Goal: Book appointment/travel/reservation

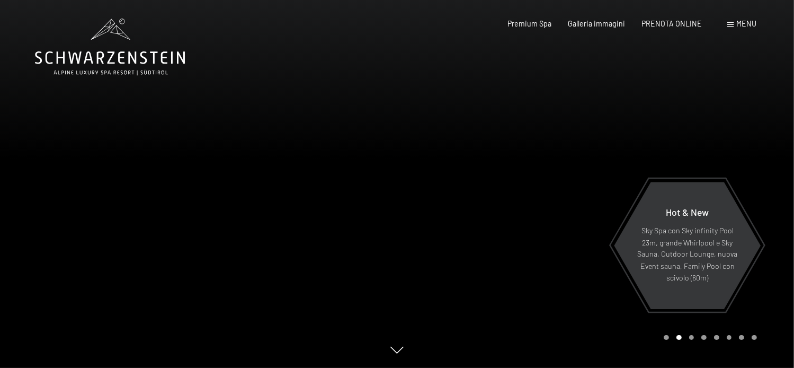
click at [733, 24] on span at bounding box center [731, 24] width 6 height 5
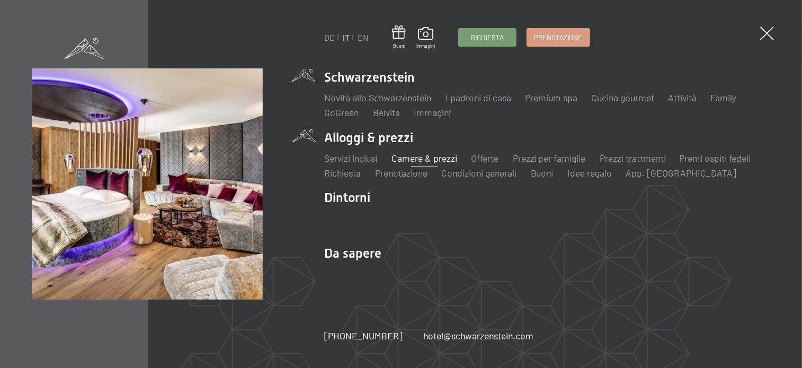
click at [425, 155] on link "Camere & prezzi" at bounding box center [425, 158] width 66 height 12
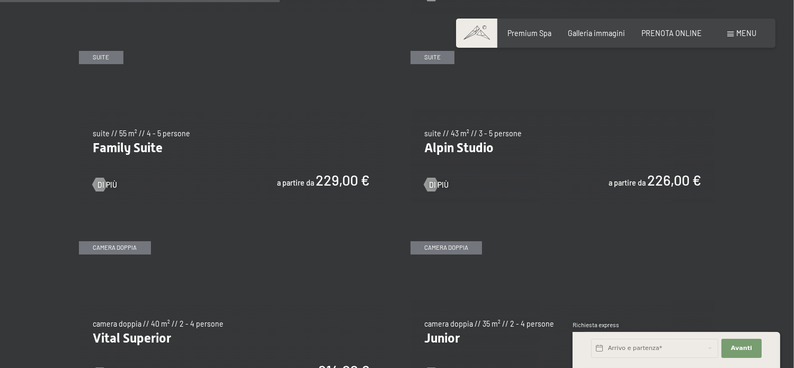
scroll to position [1060, 0]
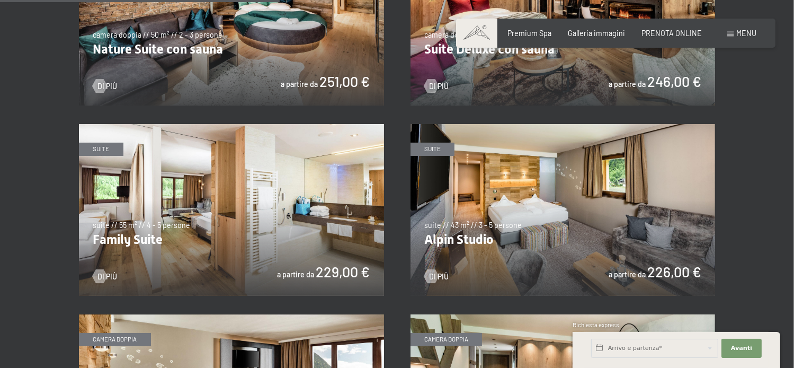
click at [221, 237] on img at bounding box center [231, 210] width 305 height 172
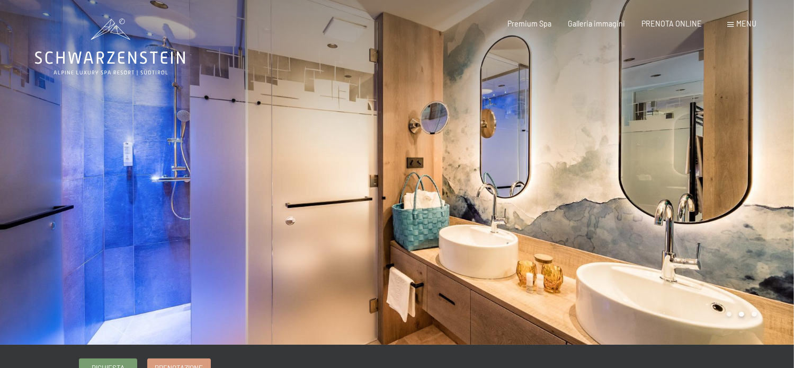
click at [255, 268] on div at bounding box center [198, 172] width 397 height 344
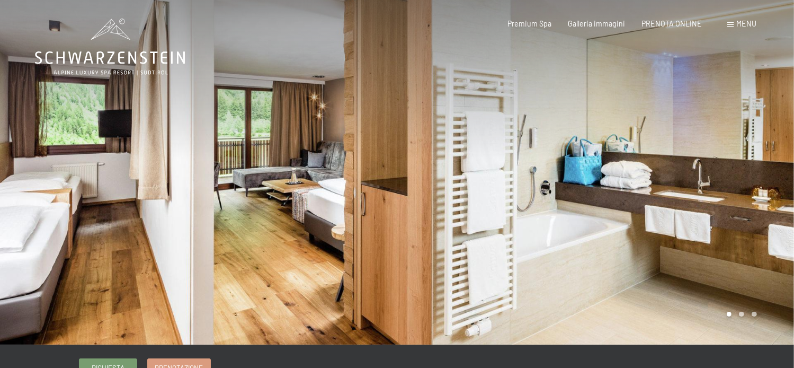
click at [285, 134] on div at bounding box center [198, 172] width 397 height 344
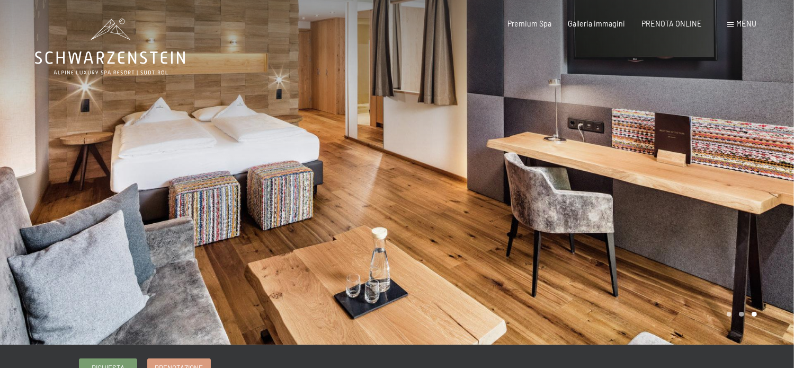
click at [295, 246] on div at bounding box center [198, 172] width 397 height 344
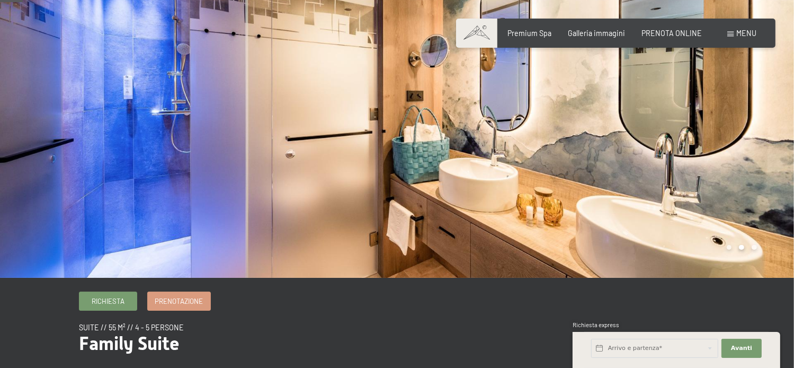
scroll to position [106, 0]
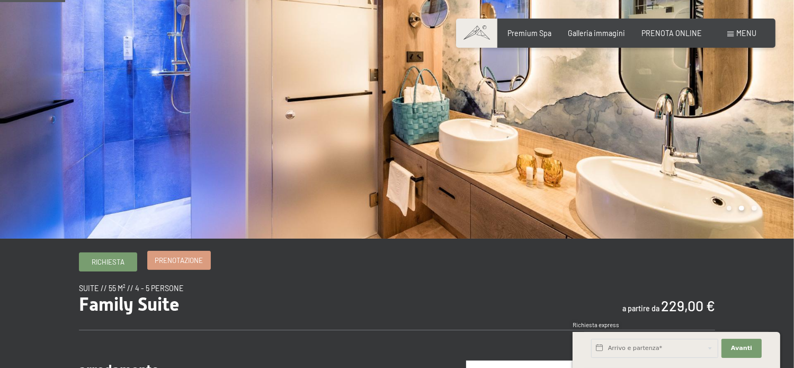
click at [182, 261] on span "Prenotazione" at bounding box center [179, 260] width 48 height 10
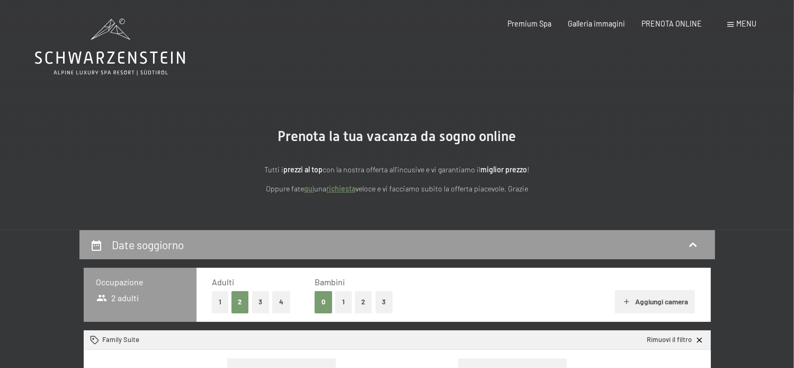
click at [363, 302] on button "2" at bounding box center [363, 302] width 17 height 22
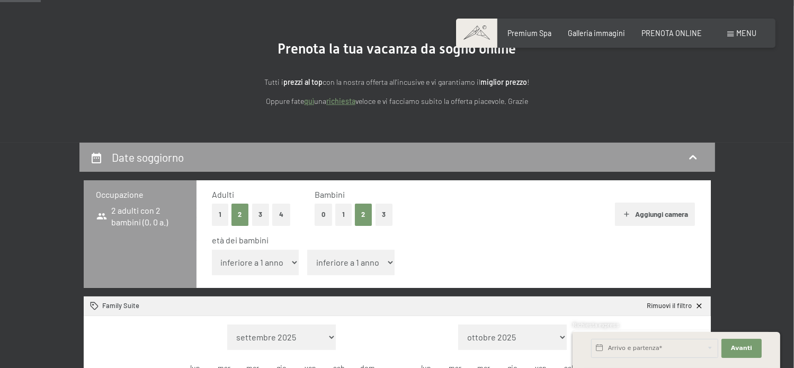
scroll to position [106, 0]
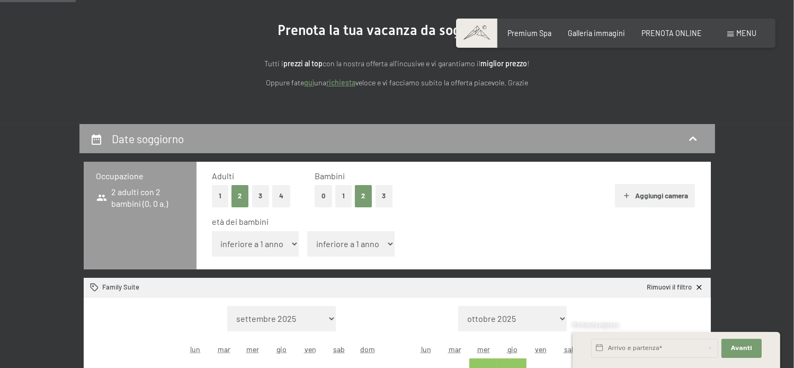
click at [293, 246] on select "inferiore a 1 anno 1 anno 2 anni 3 anni 4 anni 5 anni 6 anni 7 anni 8 anni 9 an…" at bounding box center [255, 243] width 87 height 25
select select "11"
click at [212, 231] on select "inferiore a 1 anno 1 anno 2 anni 3 anni 4 anni 5 anni 6 anni 7 anni 8 anni 9 an…" at bounding box center [255, 243] width 87 height 25
click at [386, 246] on select "inferiore a 1 anno 1 anno 2 anni 3 anni 4 anni 5 anni 6 anni 7 anni 8 anni 9 an…" at bounding box center [350, 243] width 87 height 25
select select "13"
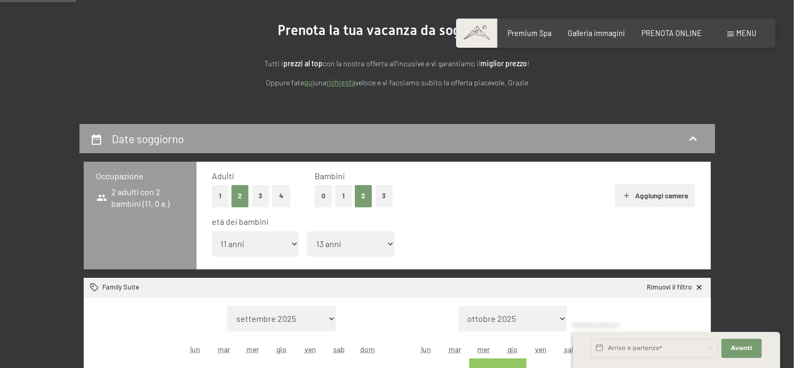
click at [307, 231] on select "inferiore a 1 anno 1 anno 2 anni 3 anni 4 anni 5 anni 6 anni 7 anni 8 anni 9 an…" at bounding box center [350, 243] width 87 height 25
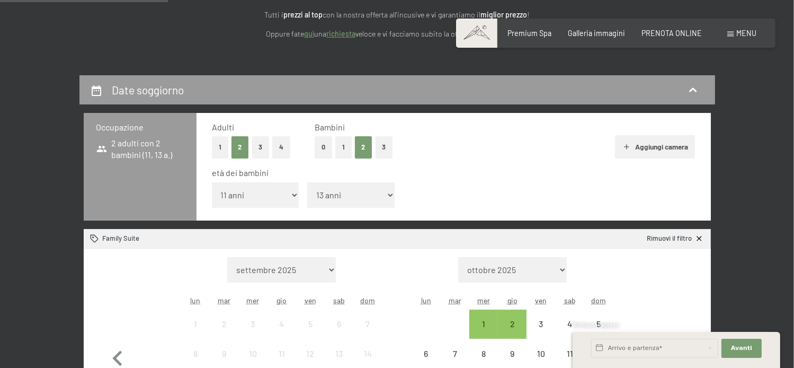
scroll to position [265, 0]
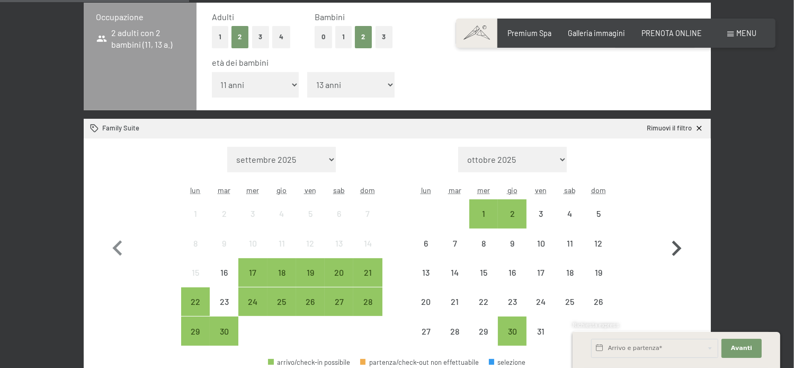
click at [673, 245] on icon "button" at bounding box center [676, 248] width 31 height 31
select select "2025-10-01"
select select "2025-11-01"
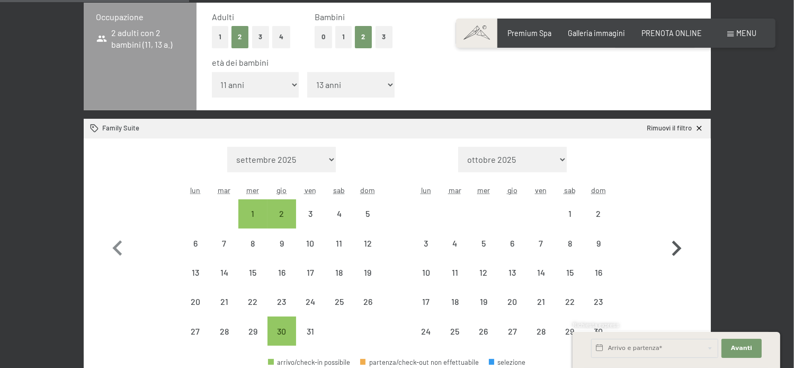
click at [671, 245] on icon "button" at bounding box center [676, 248] width 31 height 31
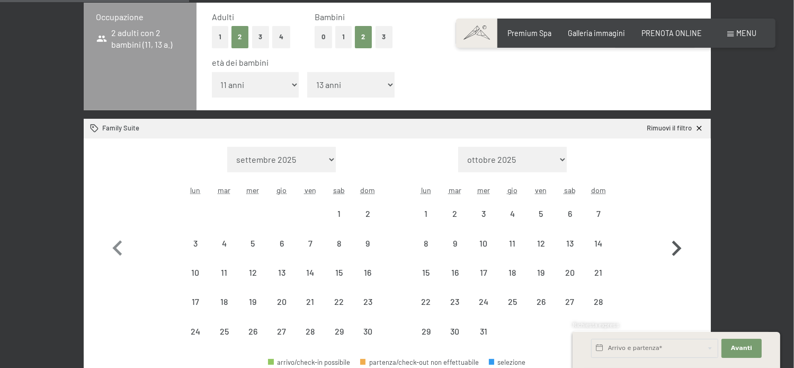
select select "2025-11-01"
select select "2025-12-01"
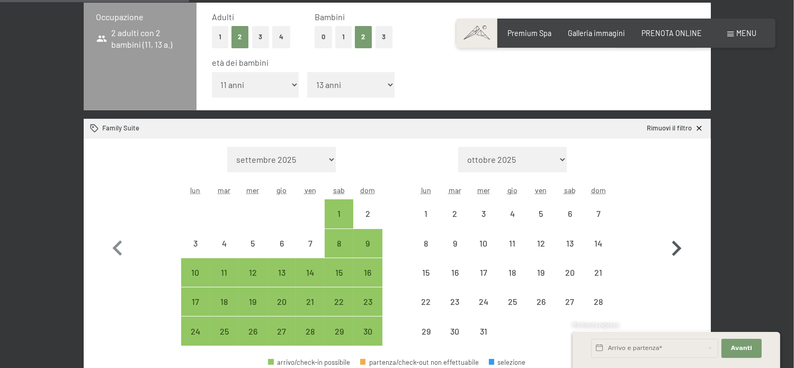
click at [671, 244] on icon "button" at bounding box center [676, 248] width 31 height 31
select select "2025-12-01"
select select "2026-01-01"
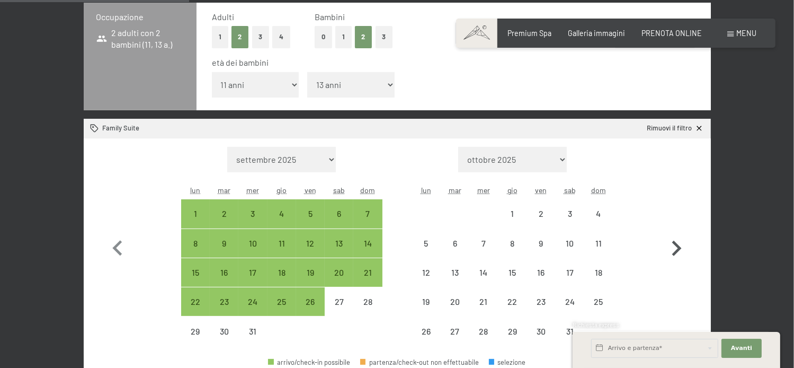
select select "2025-12-01"
select select "2026-01-01"
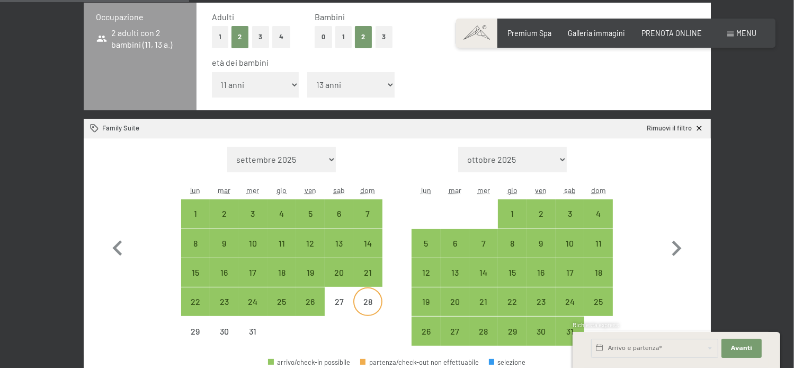
click at [365, 306] on div "28" at bounding box center [368, 310] width 26 height 26
select select "2025-12-01"
select select "2026-01-01"
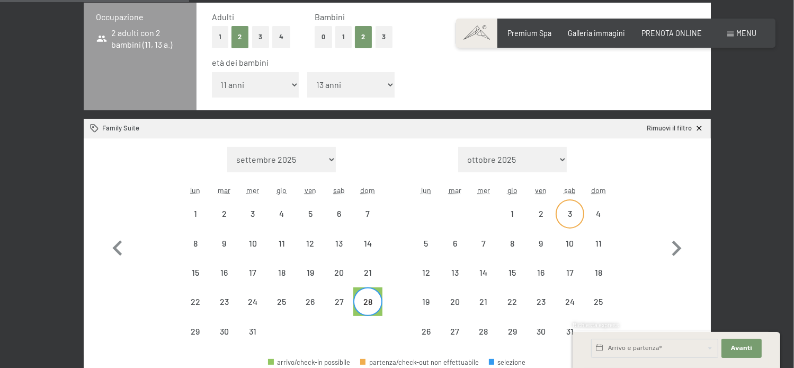
click at [568, 217] on div "3" at bounding box center [570, 222] width 26 height 26
select select "2025-12-01"
select select "2026-01-01"
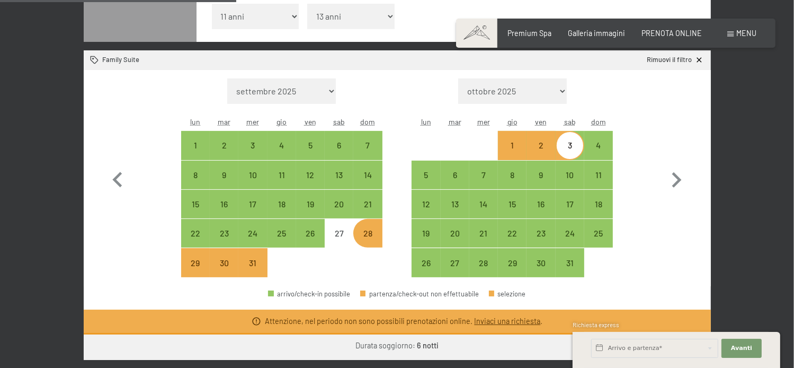
scroll to position [371, 0]
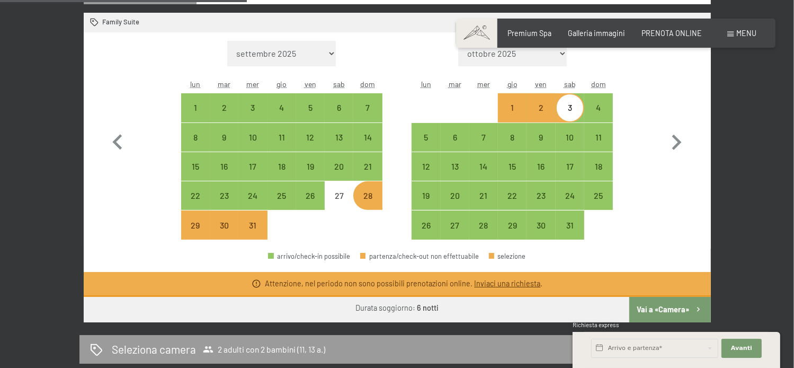
click at [681, 308] on button "Vai a «Camera»" at bounding box center [670, 309] width 81 height 25
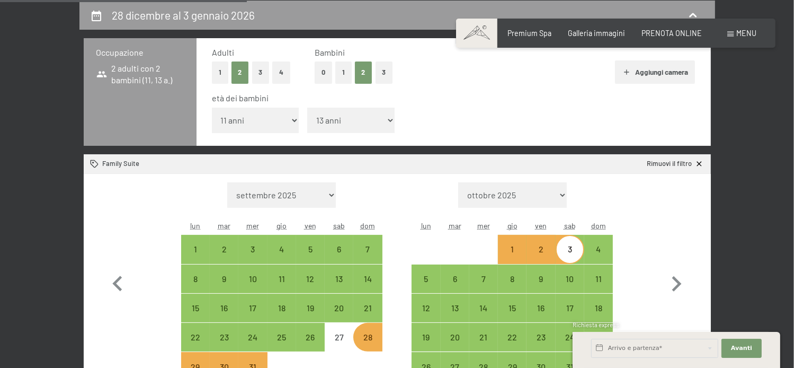
select select "2025-12-01"
select select "2026-01-01"
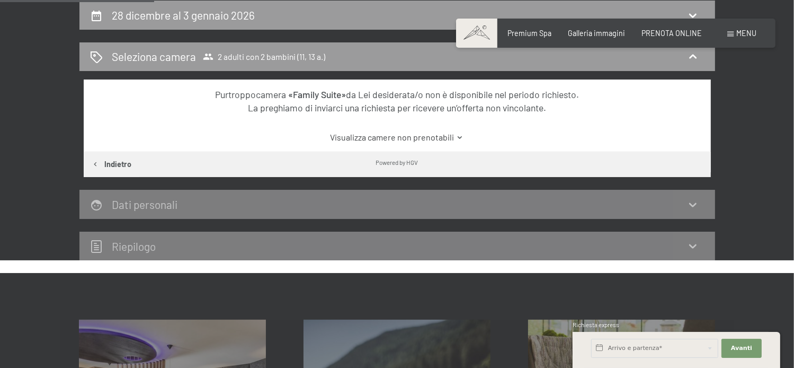
click at [396, 138] on link "Visualizza camere non prenotabili" at bounding box center [397, 137] width 590 height 12
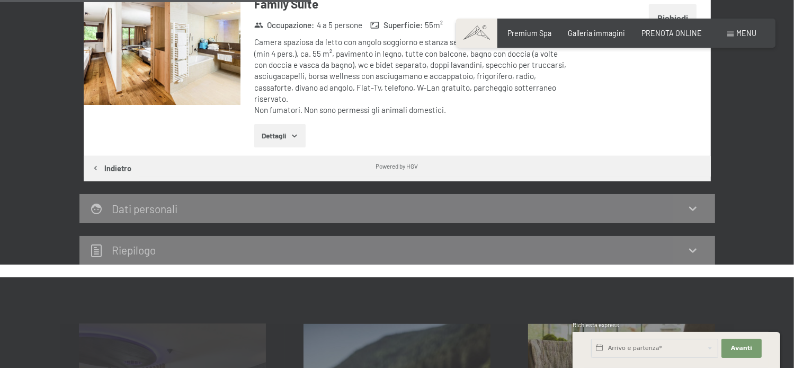
scroll to position [388, 0]
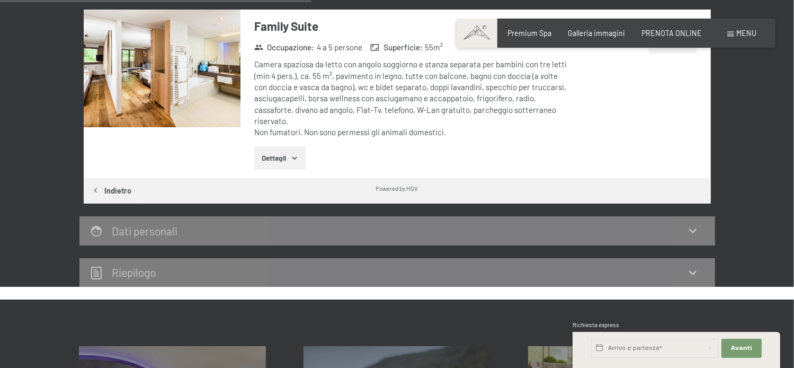
click at [693, 229] on icon at bounding box center [693, 230] width 13 height 13
click at [699, 274] on icon at bounding box center [693, 272] width 13 height 13
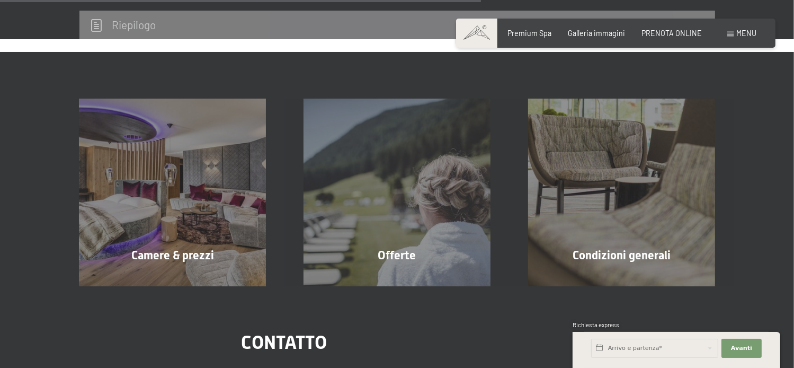
scroll to position [653, 0]
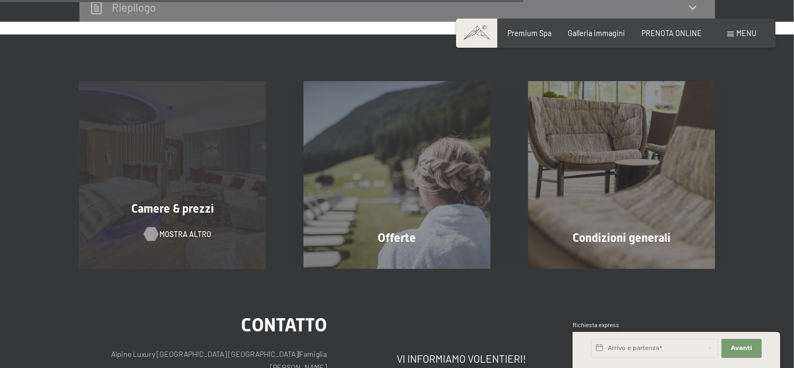
click at [196, 233] on span "mostra altro" at bounding box center [185, 234] width 52 height 11
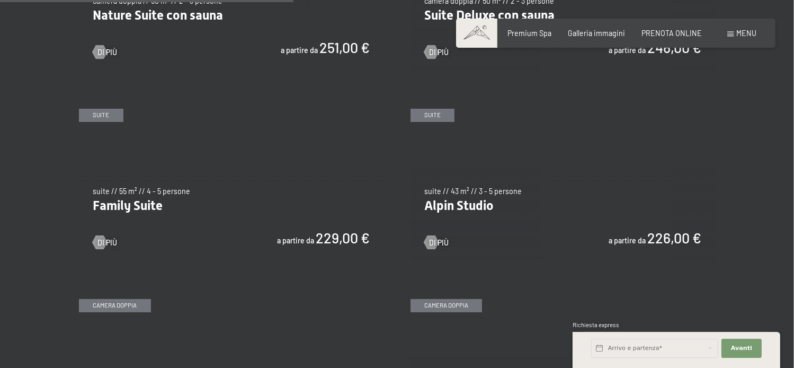
scroll to position [1113, 0]
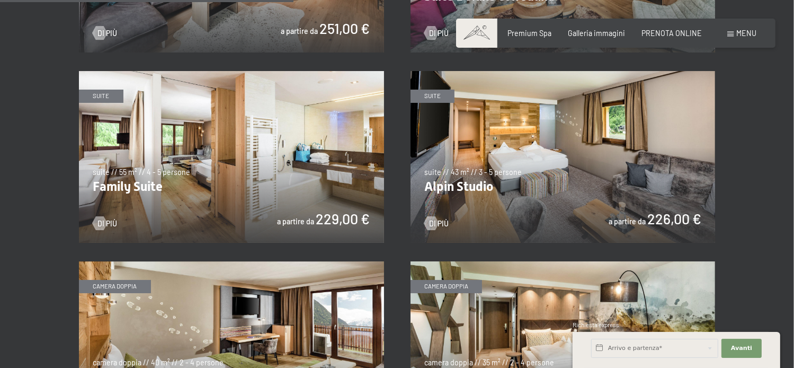
click at [326, 220] on img at bounding box center [231, 157] width 305 height 172
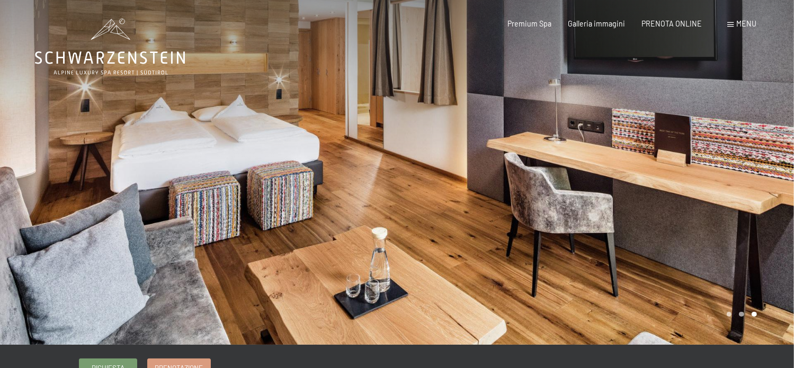
click at [363, 212] on span "Consenso marketing*" at bounding box center [335, 214] width 80 height 11
click at [289, 212] on input "Consenso marketing*" at bounding box center [284, 214] width 11 height 11
click at [363, 212] on span "Consenso marketing*" at bounding box center [335, 214] width 80 height 11
click at [289, 212] on input "Consenso marketing*" at bounding box center [284, 214] width 11 height 11
click at [363, 212] on span "Consenso marketing*" at bounding box center [335, 214] width 80 height 11
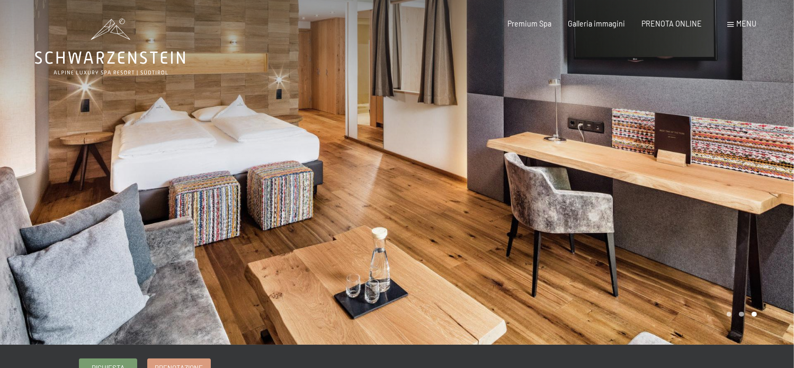
click at [289, 212] on input "Consenso marketing*" at bounding box center [284, 214] width 11 height 11
checkbox input "false"
click at [343, 129] on div at bounding box center [198, 172] width 397 height 344
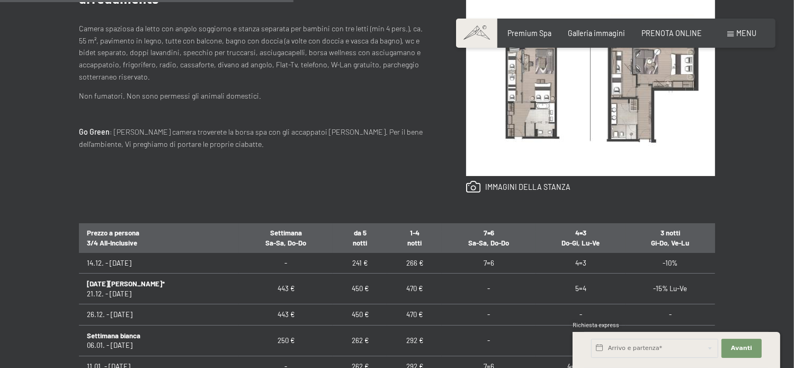
scroll to position [212, 0]
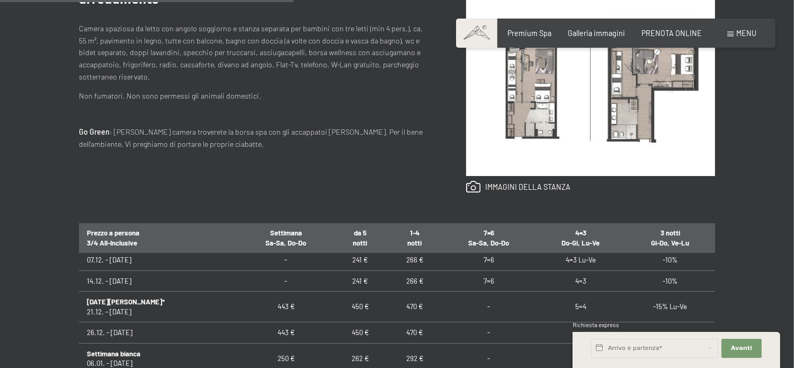
click at [600, 325] on span "Richiesta express" at bounding box center [596, 324] width 47 height 7
click at [702, 300] on td "-15% Lu-Ve" at bounding box center [671, 306] width 90 height 31
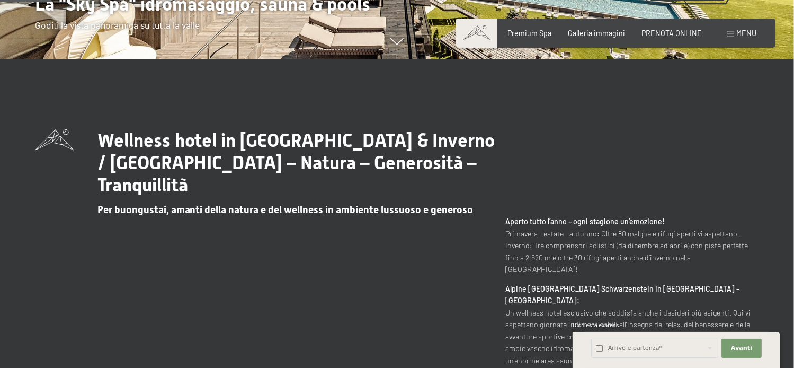
scroll to position [318, 0]
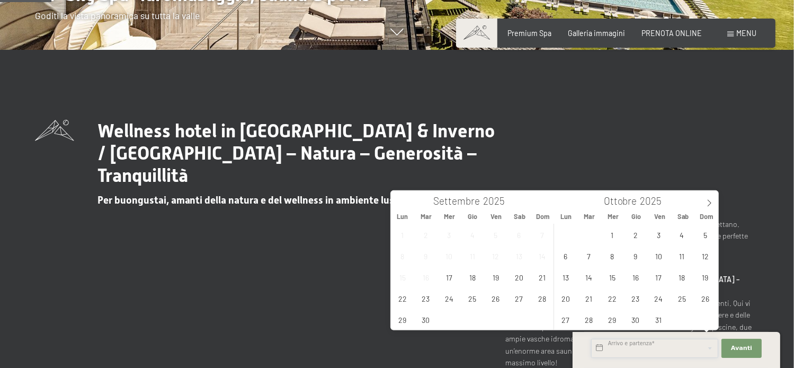
click at [605, 349] on input "text" at bounding box center [654, 348] width 127 height 19
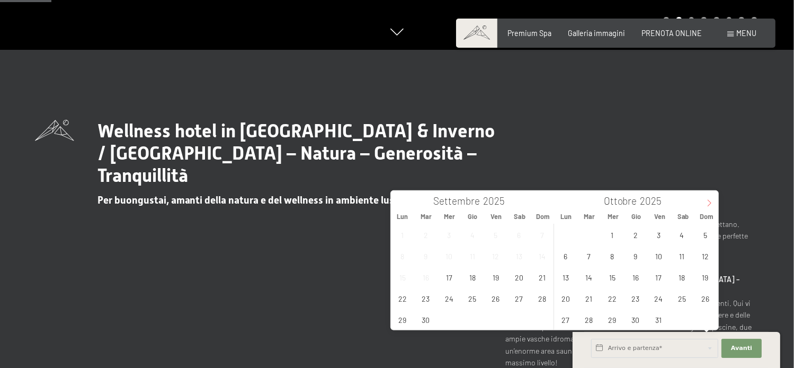
click at [714, 205] on span at bounding box center [710, 200] width 18 height 18
click at [705, 300] on span "28" at bounding box center [705, 298] width 21 height 21
type input "Dom. 28/12/2025"
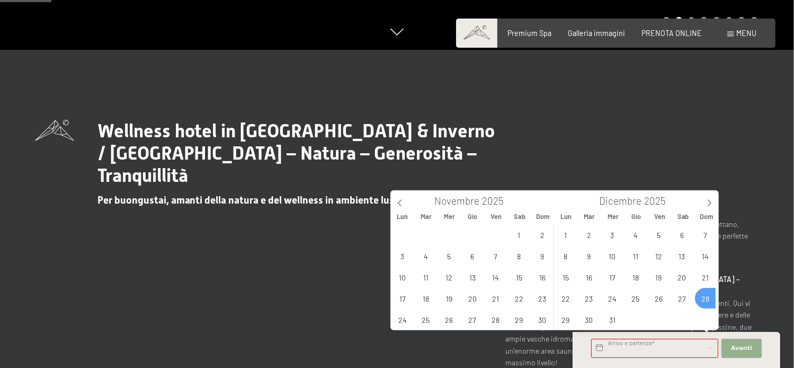
click at [746, 346] on span "Avanti" at bounding box center [741, 348] width 21 height 8
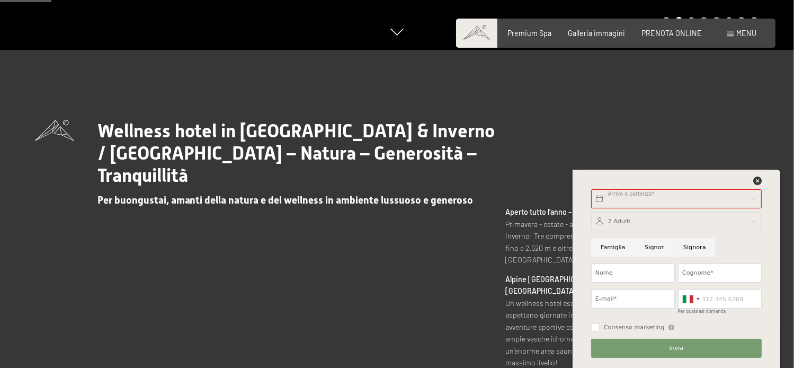
click at [602, 223] on div at bounding box center [676, 221] width 171 height 19
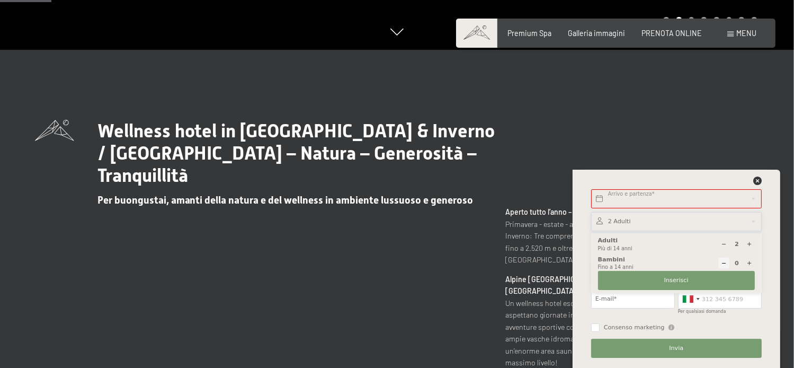
click at [749, 244] on icon at bounding box center [750, 244] width 6 height 6
type input "4"
click at [750, 263] on icon at bounding box center [750, 263] width 6 height 6
type input "1"
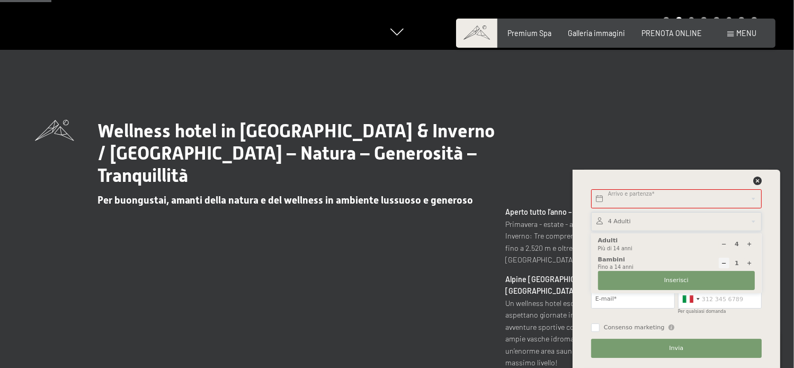
select select
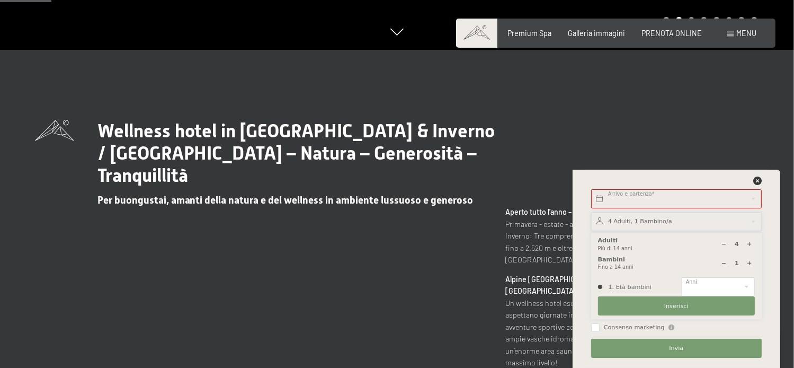
click at [750, 263] on icon at bounding box center [750, 263] width 6 height 6
type input "2"
select select
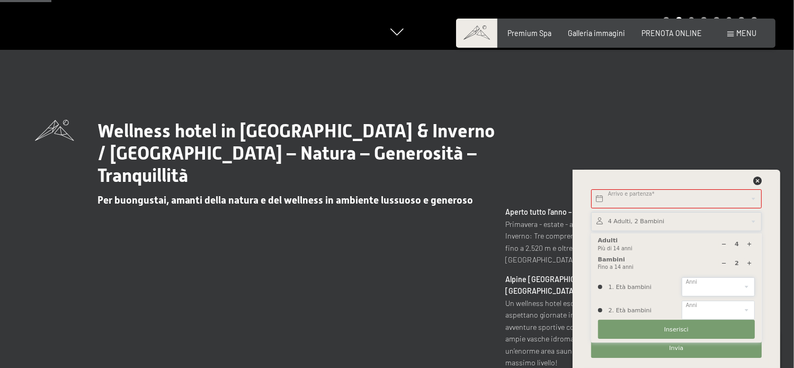
click at [748, 290] on select "0 1 2 3 4 5 6 7 8 9 10 11 12 13 14" at bounding box center [718, 286] width 73 height 19
select select "11"
click at [682, 277] on select "0 1 2 3 4 5 6 7 8 9 10 11 12 13 14" at bounding box center [718, 286] width 73 height 19
click at [750, 313] on select "0 1 2 3 4 5 6 7 8 9 10 11 12 13 14" at bounding box center [718, 309] width 73 height 19
select select "13"
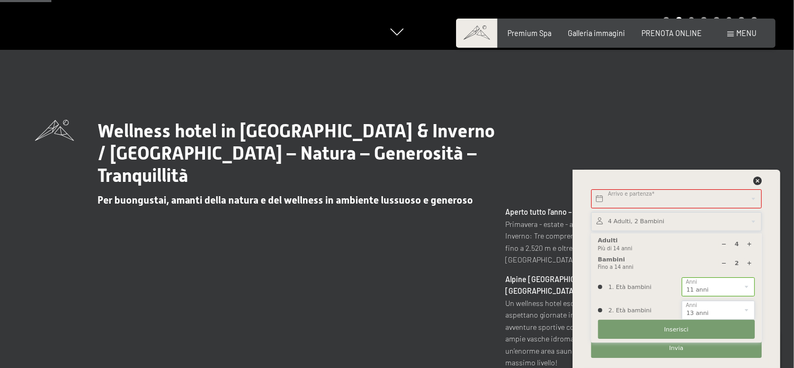
click at [682, 300] on select "0 1 2 3 4 5 6 7 8 9 10 11 12 13 14" at bounding box center [718, 309] width 73 height 19
click at [748, 242] on icon at bounding box center [750, 244] width 6 height 6
type input "6"
click at [750, 264] on icon at bounding box center [750, 263] width 6 height 6
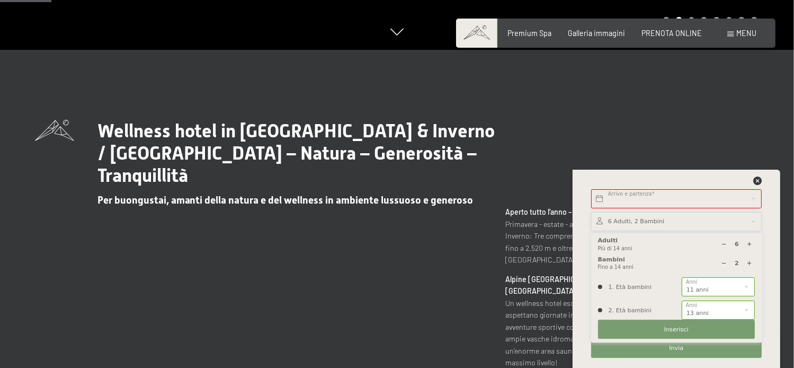
type input "3"
select select
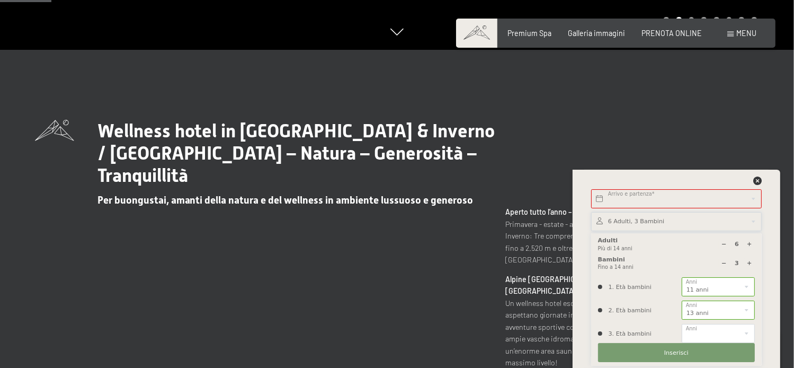
click at [750, 264] on icon at bounding box center [750, 263] width 6 height 6
type input "4"
select select
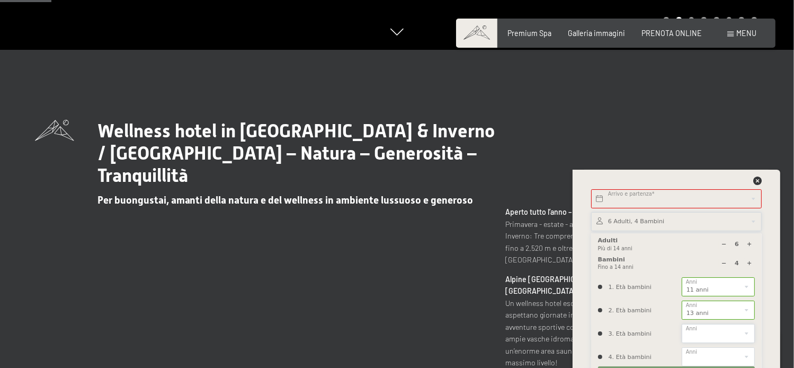
click at [747, 334] on select "0 1 2 3 4 5 6 7 8 9 10 11 12 13 14" at bounding box center [718, 333] width 73 height 19
select select "7"
click at [682, 324] on select "0 1 2 3 4 5 6 7 8 9 10 11 12 13 14" at bounding box center [718, 333] width 73 height 19
click at [748, 357] on select "0 1 2 3 4 5 6 7 8 9 10 11 12 13 14" at bounding box center [718, 356] width 73 height 19
select select "3"
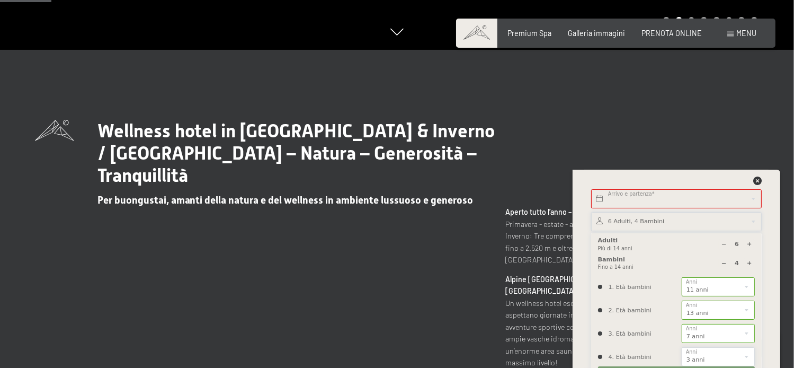
click at [682, 347] on select "0 1 2 3 4 5 6 7 8 9 10 11 12 13 14" at bounding box center [718, 356] width 73 height 19
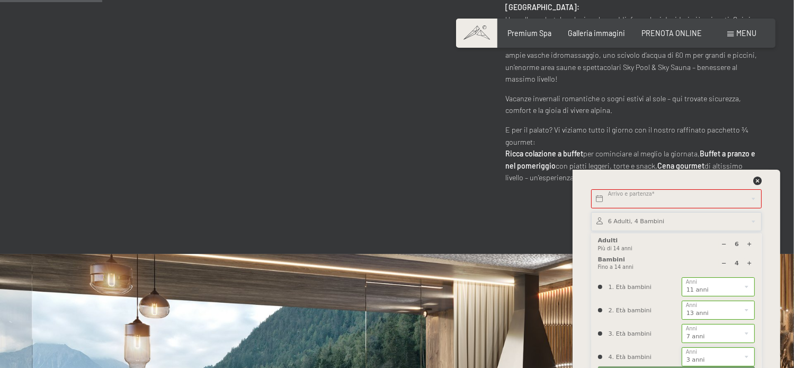
scroll to position [583, 0]
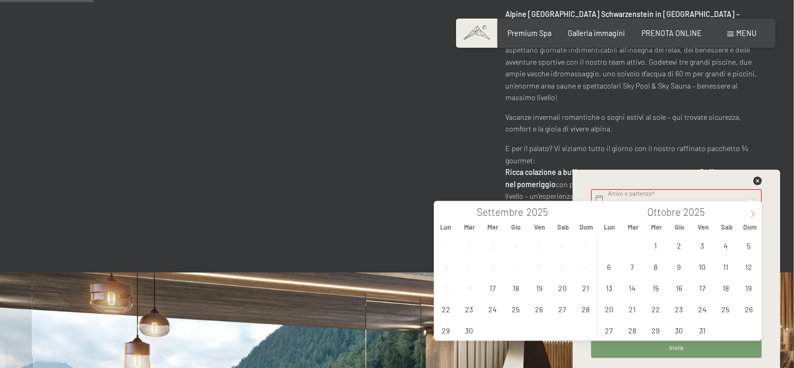
click at [757, 212] on icon at bounding box center [752, 213] width 7 height 7
click at [751, 308] on span "28" at bounding box center [749, 308] width 21 height 21
type input "Dom. 28/12/2025"
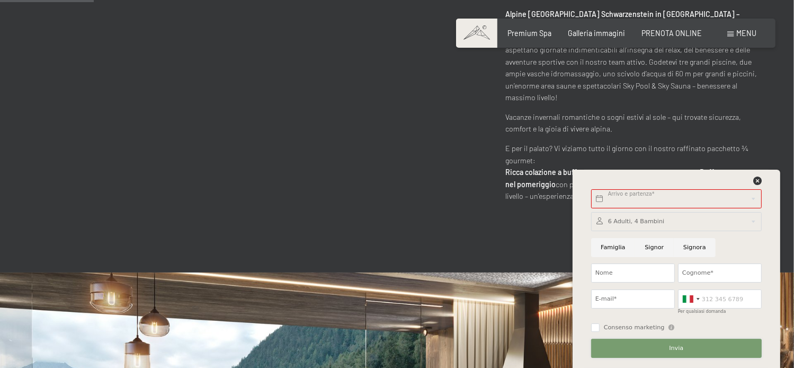
click at [678, 351] on span "Invia" at bounding box center [676, 348] width 14 height 8
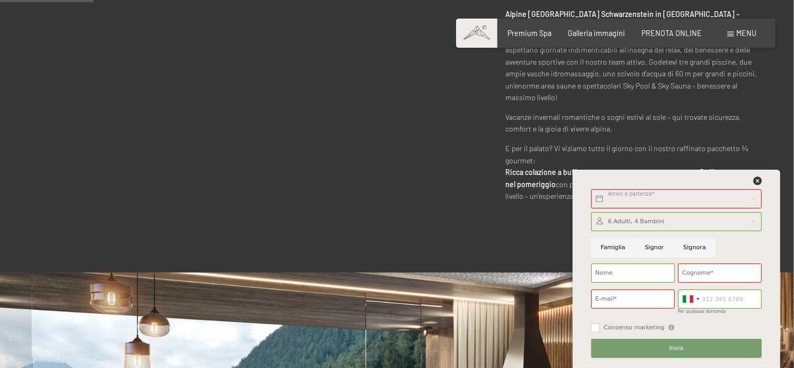
click at [593, 329] on input "Consenso marketing" at bounding box center [595, 327] width 8 height 8
checkbox input "true"
click at [685, 249] on input "Signora" at bounding box center [695, 247] width 42 height 19
radio input "true"
click at [639, 277] on input "Nome" at bounding box center [633, 272] width 84 height 19
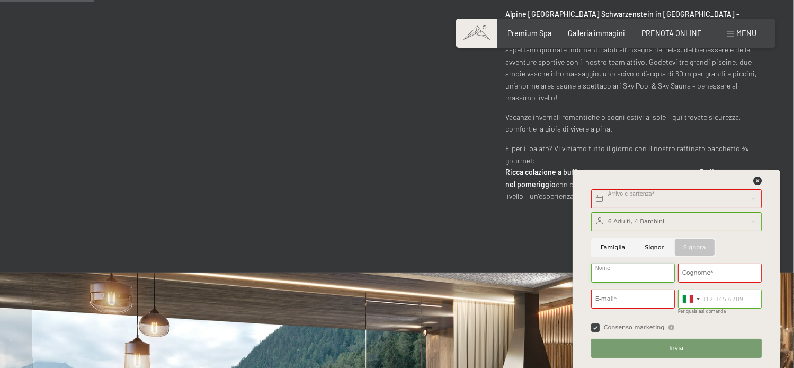
type input "LEILA"
type input "CIANCARINI"
type input "leila.ciancarini@studiodonati.it"
type input "3333240178"
click at [683, 348] on button "Invia" at bounding box center [676, 348] width 171 height 19
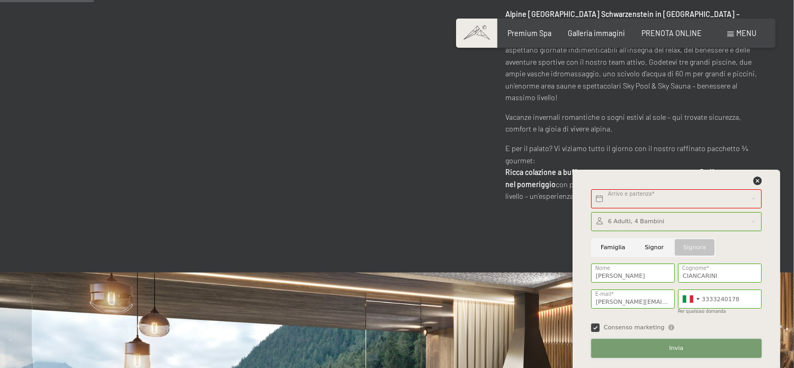
click at [676, 348] on span "Invia" at bounding box center [676, 348] width 14 height 8
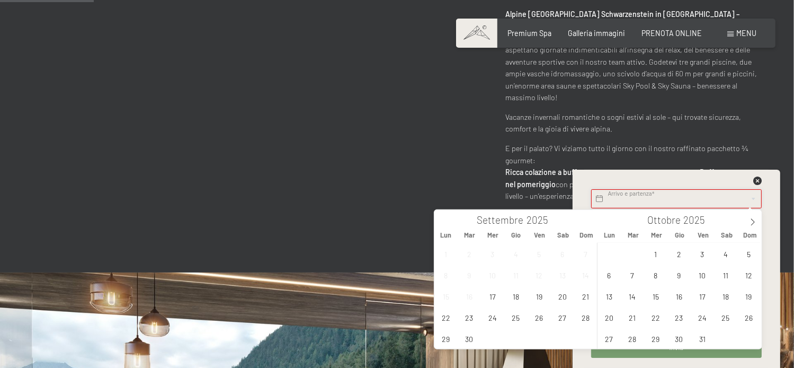
click at [602, 199] on input "text" at bounding box center [676, 198] width 171 height 19
click at [757, 220] on span at bounding box center [753, 219] width 18 height 18
click at [752, 321] on span "28" at bounding box center [749, 317] width 21 height 21
type input "Dom. 28/12/2025"
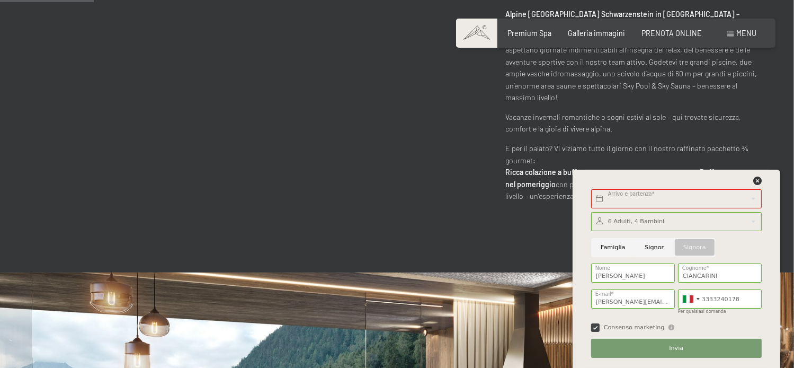
click at [777, 224] on div "Arrivo e partenza* Questo campo non può rimanere vuoto. Avanti Nascondere i cam…" at bounding box center [677, 269] width 208 height 198
click at [681, 347] on span "Invia" at bounding box center [676, 348] width 14 height 8
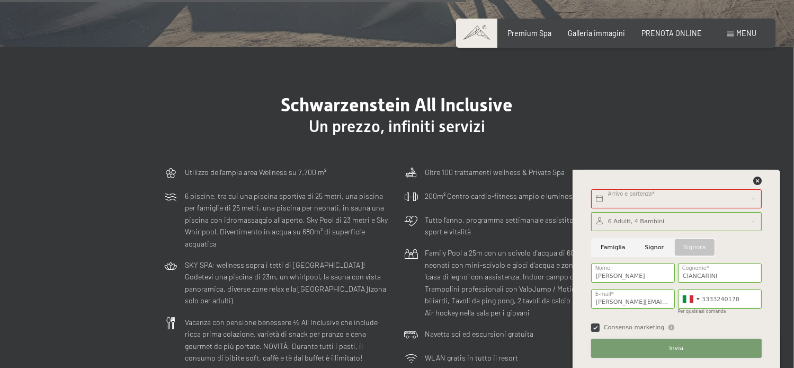
scroll to position [2596, 0]
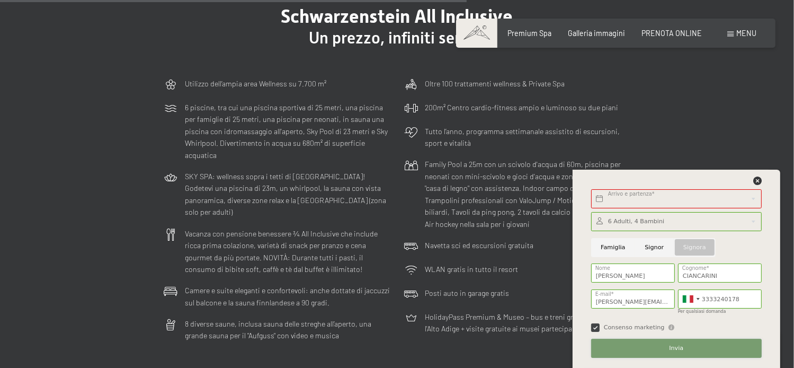
click at [687, 352] on button "Invia" at bounding box center [676, 348] width 171 height 19
click at [676, 348] on span "Invia" at bounding box center [676, 348] width 14 height 8
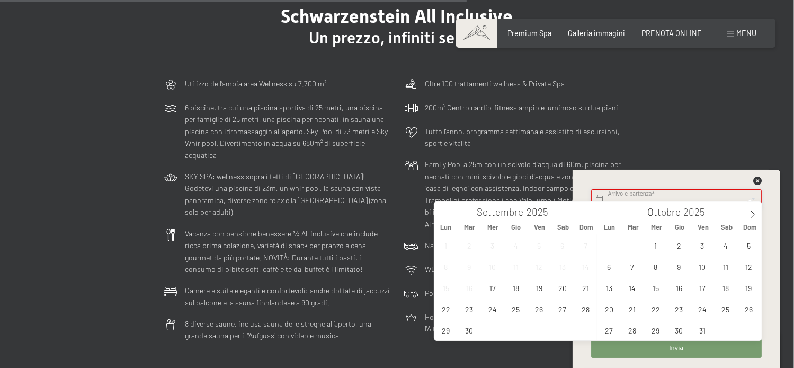
click at [601, 199] on input "text" at bounding box center [676, 198] width 171 height 19
click at [751, 310] on span "26" at bounding box center [749, 308] width 21 height 21
click at [758, 304] on div "29 30 1 2 3 4 5 6 7 8 9 10 11 12 13 14 15 16 17 18 19 20 21 22 23 24 25 26 27 2…" at bounding box center [679, 287] width 163 height 106
click at [749, 310] on div "29 30 1 2 3 4 5 6 7 8 9 10 11 12 13 14 15 16 17 18 19 20 21 22 23 24 25 26 27 2…" at bounding box center [679, 287] width 163 height 106
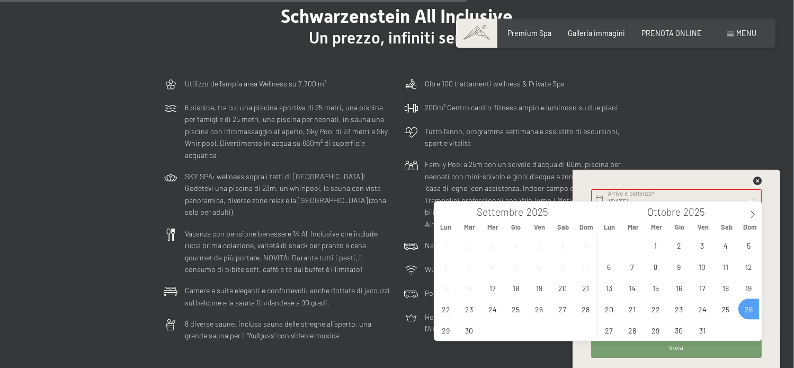
click at [745, 325] on div "29 30 1 2 3 4 5 6 7 8 9 10 11 12 13 14 15 16 17 18 19 20 21 22 23 24 25 26 27 2…" at bounding box center [679, 287] width 163 height 106
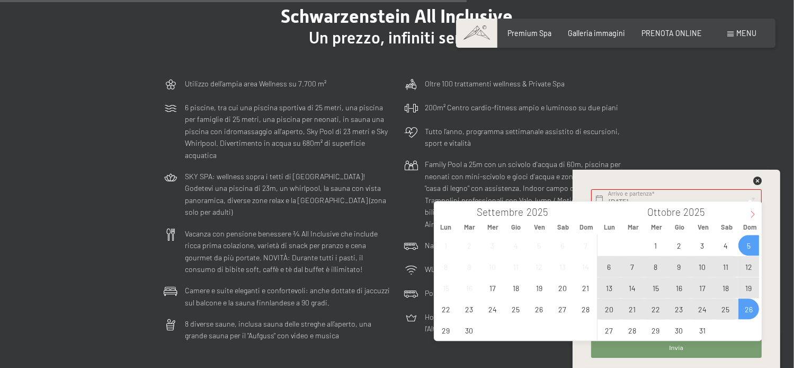
click at [754, 212] on icon at bounding box center [752, 213] width 7 height 7
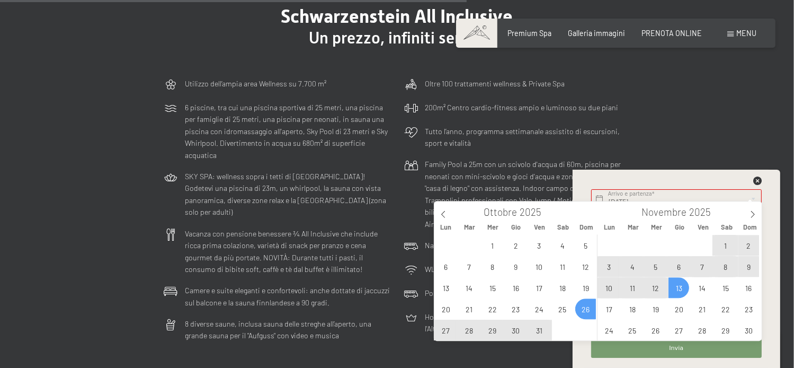
click at [588, 312] on div "29 30 1 2 3 4 5 6 7 8 9 10 11 12 13 14 15 16 17 18 19 20 21 22 23 24 25 26 27 2…" at bounding box center [516, 287] width 163 height 106
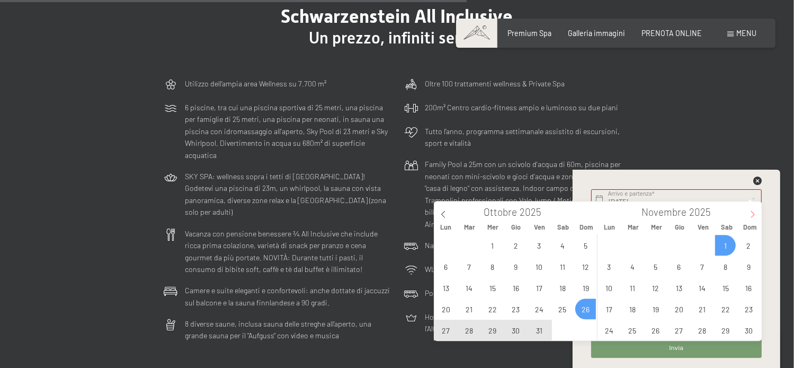
click at [755, 212] on icon at bounding box center [752, 213] width 7 height 7
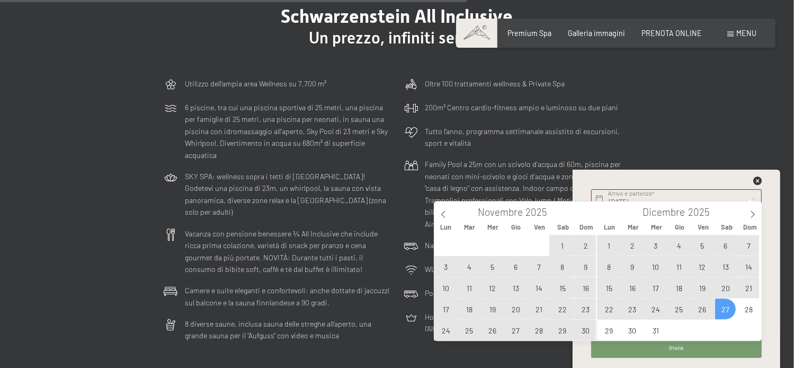
click at [727, 309] on span "27" at bounding box center [725, 308] width 21 height 21
type input "Dom. 26/10/2025 - Sab. 27/12/2025"
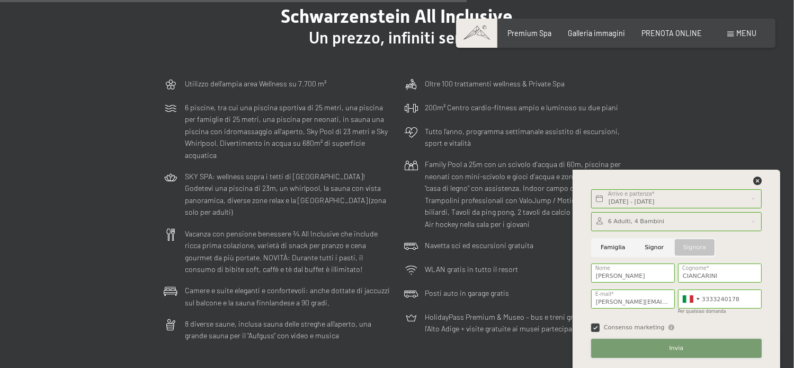
click at [680, 351] on span "Invia" at bounding box center [676, 348] width 14 height 8
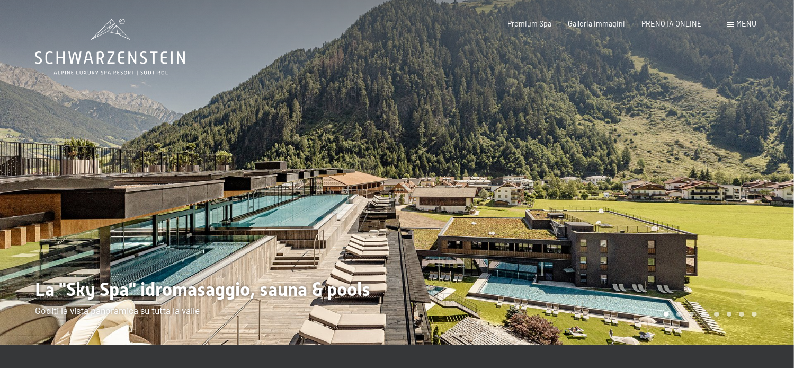
click at [527, 266] on div at bounding box center [595, 172] width 397 height 344
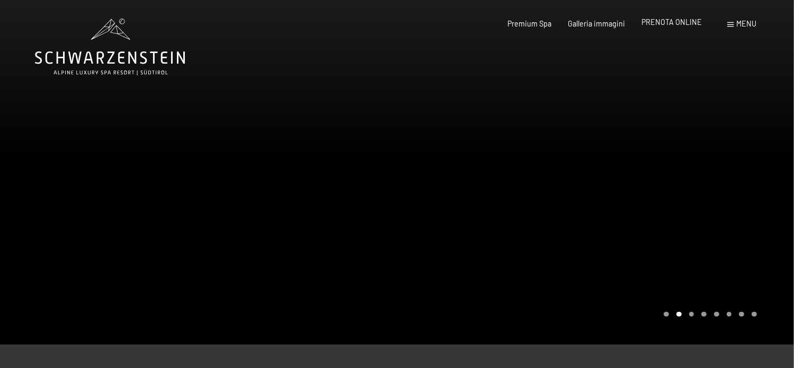
click at [660, 23] on span "PRENOTA ONLINE" at bounding box center [672, 21] width 60 height 9
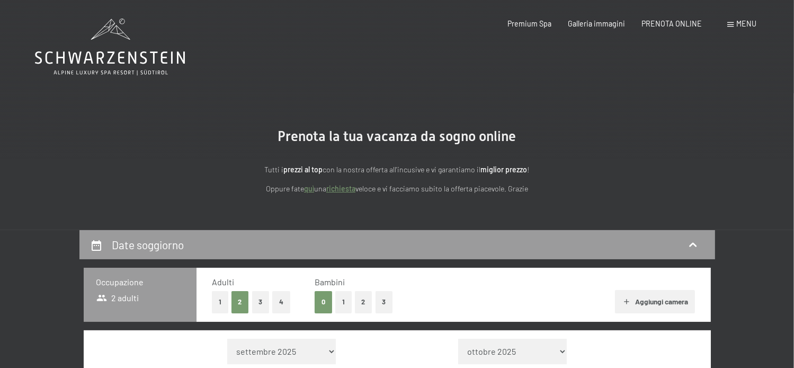
click at [279, 305] on button "4" at bounding box center [281, 302] width 18 height 22
click at [365, 306] on button "2" at bounding box center [363, 302] width 17 height 22
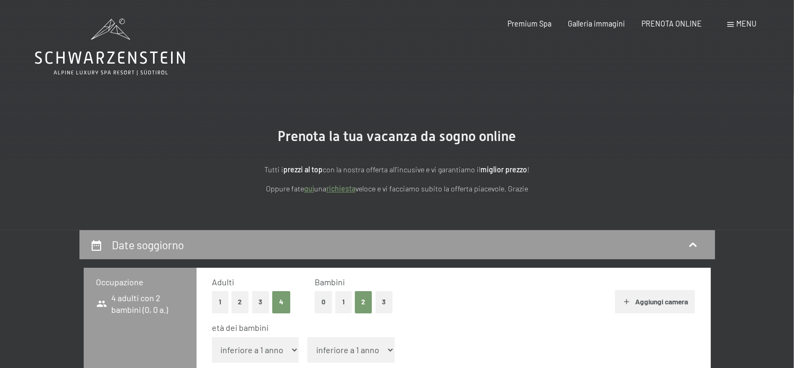
click at [672, 302] on button "Aggiungi camera" at bounding box center [655, 301] width 80 height 23
click at [292, 350] on select "inferiore a 1 anno 1 anno 2 anni 3 anni 4 anni 5 anni 6 anni 7 anni 8 anni 9 an…" at bounding box center [255, 349] width 87 height 25
select select "11"
click at [212, 337] on select "inferiore a 1 anno 1 anno 2 anni 3 anni 4 anni 5 anni 6 anni 7 anni 8 anni 9 an…" at bounding box center [255, 349] width 87 height 25
click at [388, 352] on select "inferiore a 1 anno 1 anno 2 anni 3 anni 4 anni 5 anni 6 anni 7 anni 8 anni 9 an…" at bounding box center [350, 349] width 87 height 25
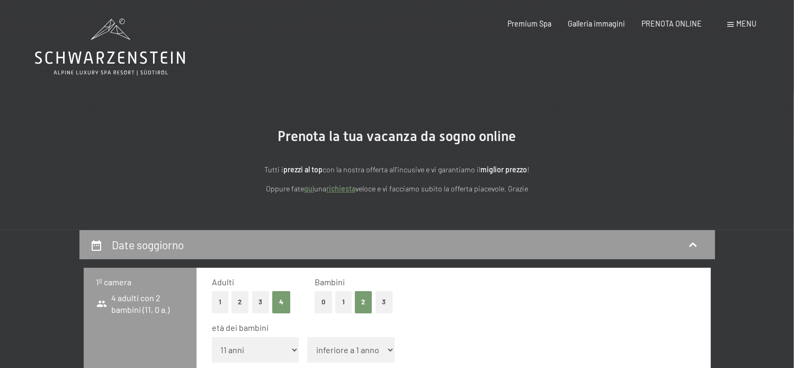
select select "13"
click at [307, 337] on select "inferiore a 1 anno 1 anno 2 anni 3 anni 4 anni 5 anni 6 anni 7 anni 8 anni 9 an…" at bounding box center [350, 349] width 87 height 25
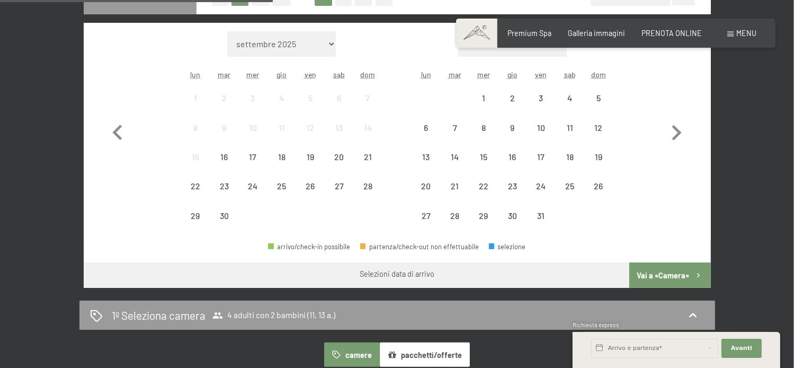
scroll to position [424, 0]
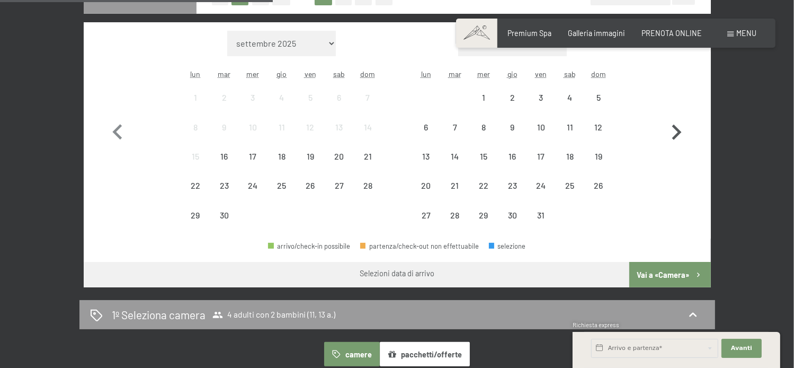
click at [681, 132] on icon "button" at bounding box center [677, 132] width 10 height 15
select select "2025-10-01"
select select "2025-11-01"
click at [681, 132] on icon "button" at bounding box center [677, 132] width 10 height 15
select select "2025-11-01"
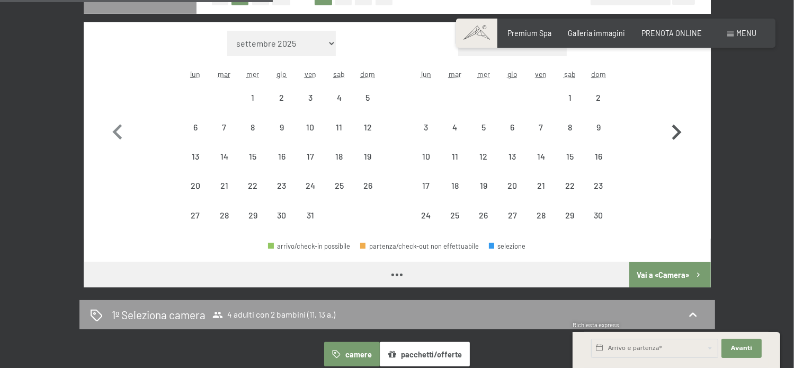
select select "2025-12-01"
select select "2025-11-01"
select select "2025-12-01"
select select "2025-11-01"
select select "2025-12-01"
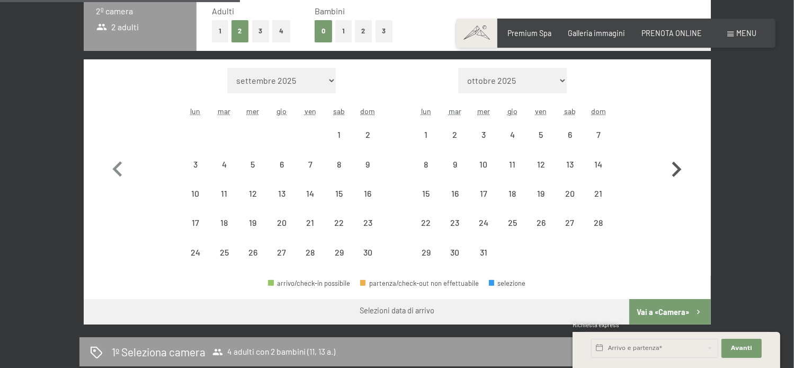
scroll to position [371, 0]
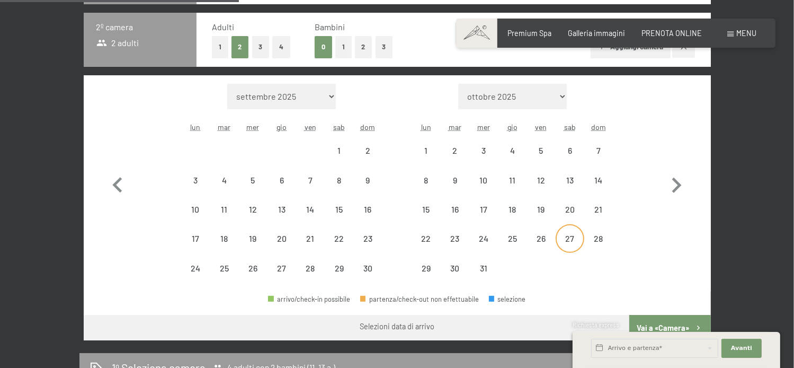
click at [571, 237] on div "27" at bounding box center [570, 247] width 26 height 26
select select "2025-11-01"
select select "2025-12-01"
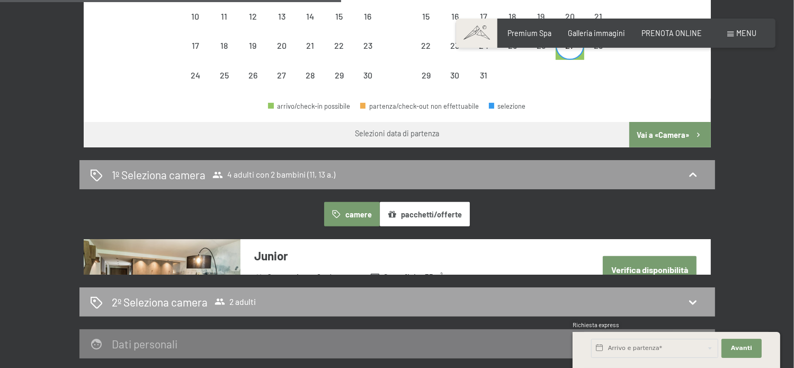
scroll to position [583, 0]
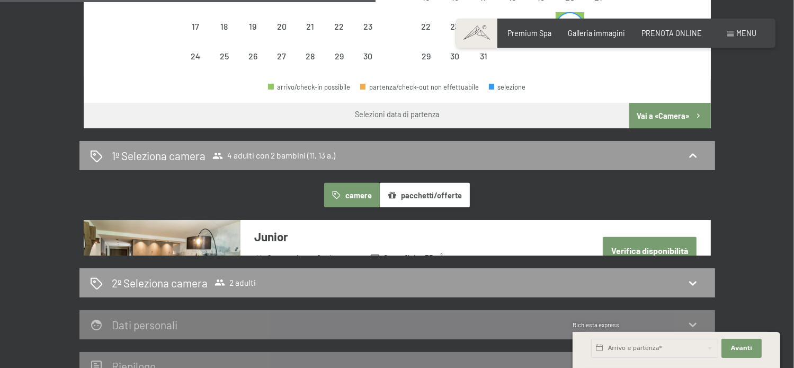
click at [639, 247] on button "Verifica disponibilità" at bounding box center [650, 250] width 94 height 27
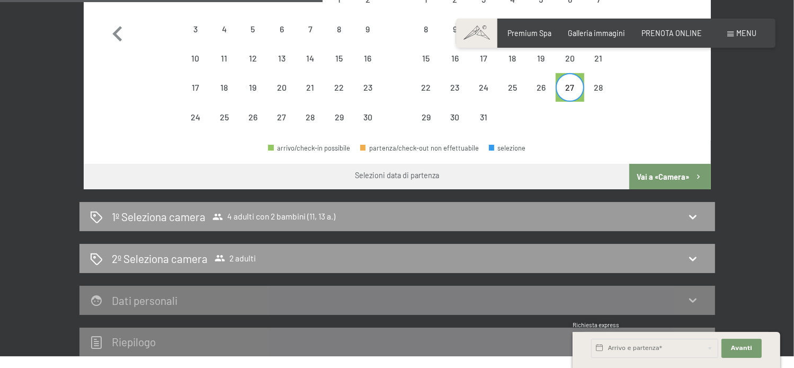
scroll to position [547, 0]
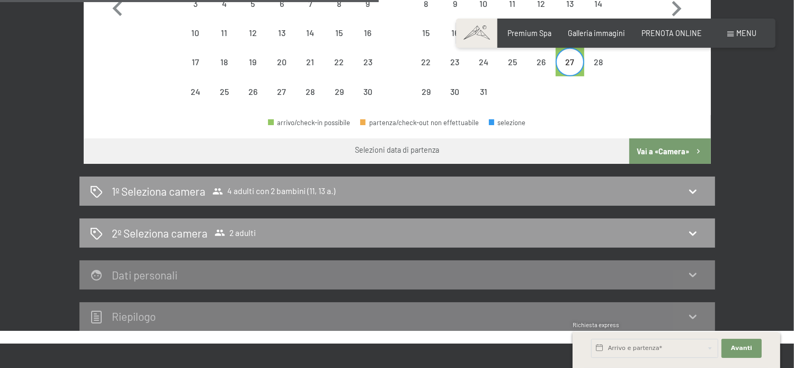
click at [667, 147] on button "Vai a «Camera»" at bounding box center [670, 150] width 81 height 25
select select "2025-11-01"
select select "2025-12-01"
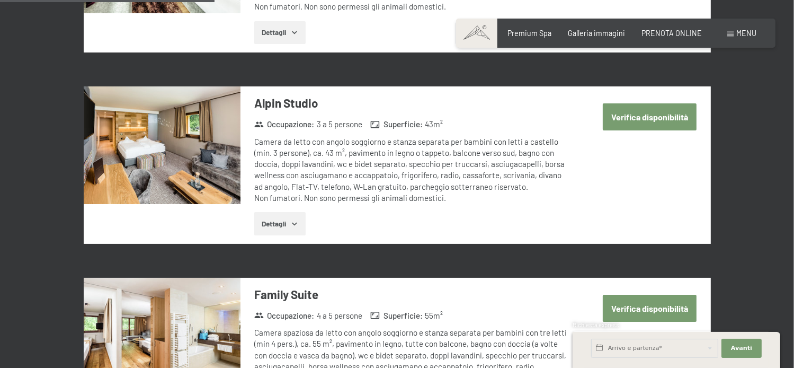
scroll to position [918, 0]
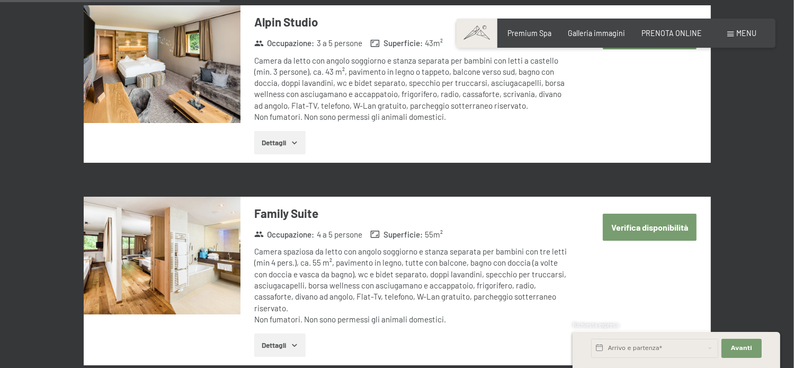
click at [651, 217] on button "Verifica disponibilità" at bounding box center [650, 227] width 94 height 27
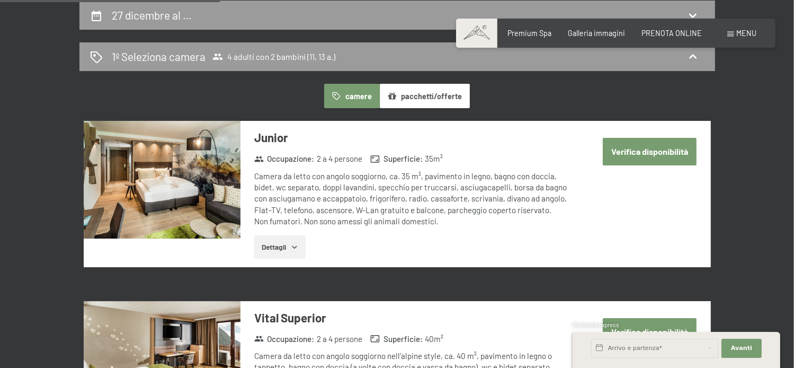
select select "11"
select select "13"
select select "2025-11-01"
select select "2025-12-01"
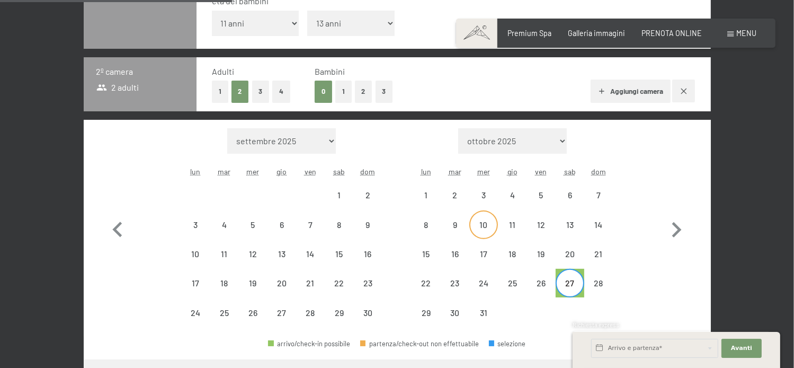
scroll to position [335, 0]
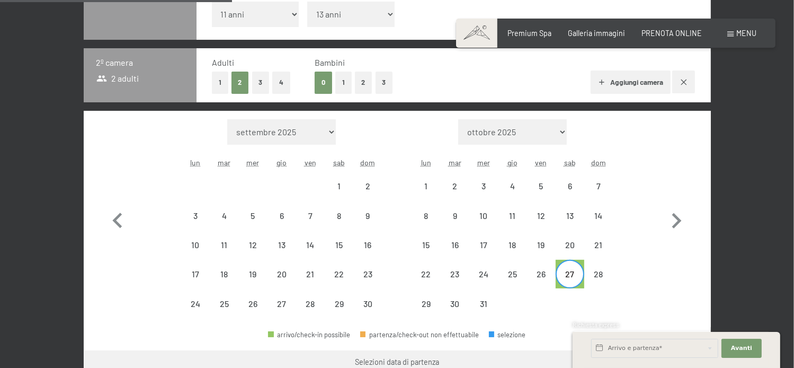
click at [572, 273] on div "27" at bounding box center [570, 283] width 26 height 26
select select "2025-11-01"
select select "2025-12-01"
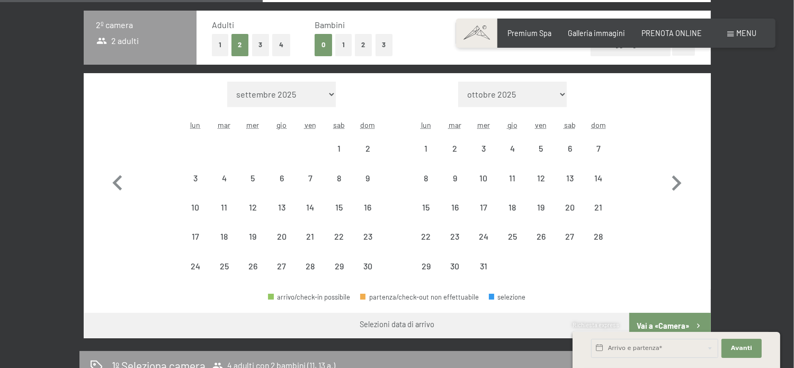
scroll to position [388, 0]
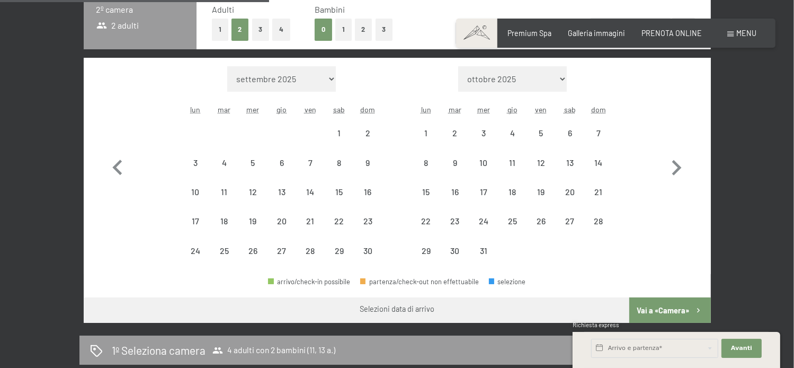
click at [670, 309] on button "Vai a «Camera»" at bounding box center [670, 309] width 81 height 25
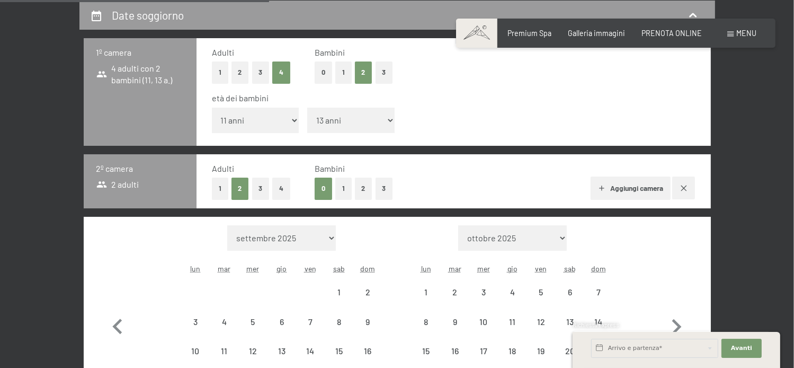
select select "2025-11-01"
select select "2025-12-01"
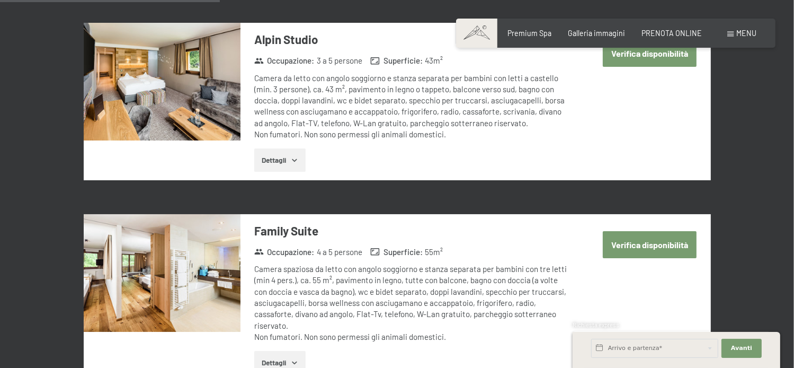
scroll to position [918, 0]
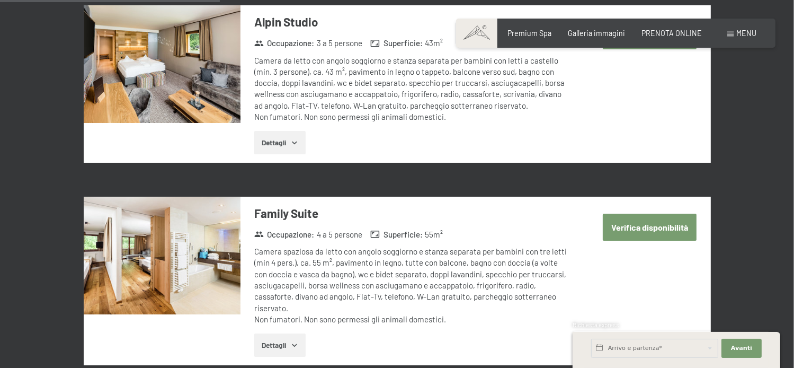
click at [650, 214] on button "Verifica disponibilità" at bounding box center [650, 227] width 94 height 27
select select "11"
select select "13"
select select "2025-11-01"
select select "2025-12-01"
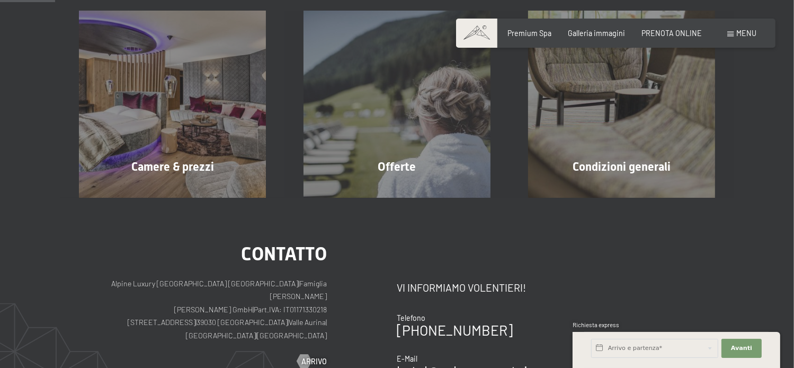
scroll to position [229, 0]
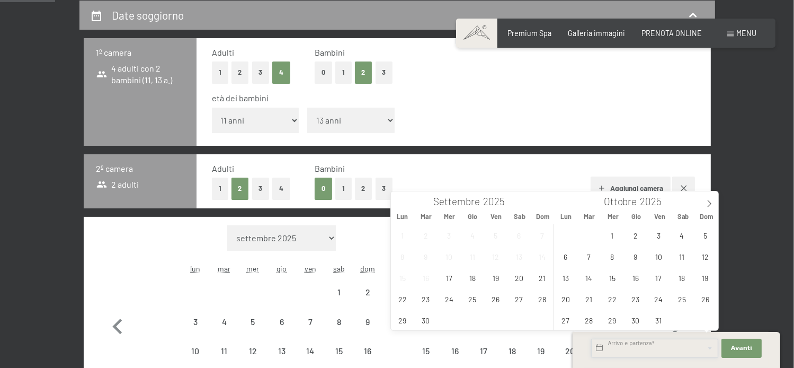
click at [597, 348] on input "text" at bounding box center [654, 348] width 127 height 19
click at [713, 202] on span at bounding box center [710, 200] width 18 height 18
click at [680, 300] on span "27" at bounding box center [682, 298] width 21 height 21
type input "Sab. 27/12/2025"
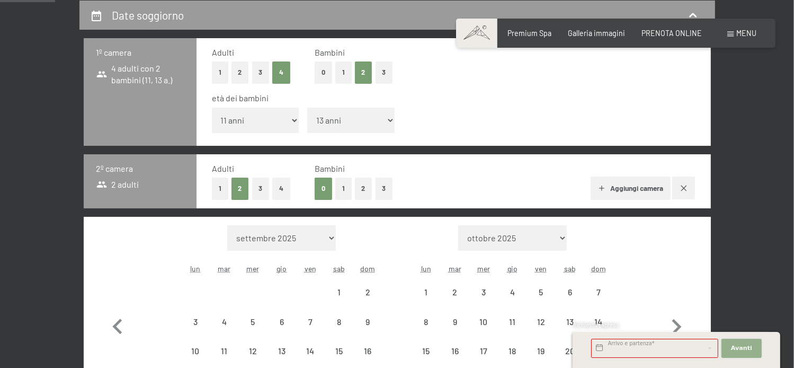
click at [740, 344] on span "Avanti" at bounding box center [741, 348] width 21 height 8
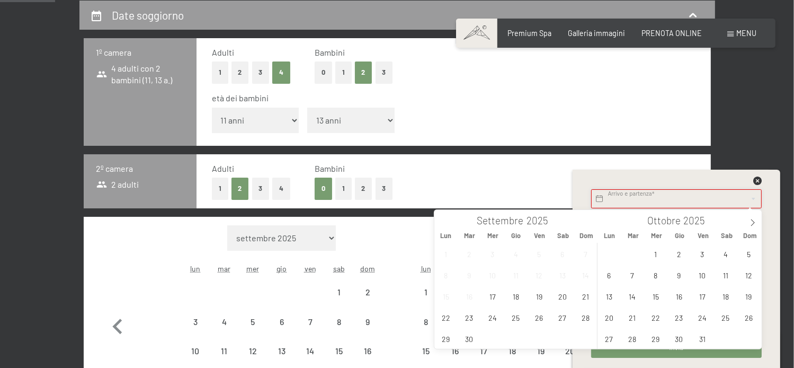
click at [597, 202] on input "text" at bounding box center [676, 198] width 171 height 19
click at [757, 221] on icon at bounding box center [752, 222] width 7 height 7
click at [723, 318] on span "27" at bounding box center [725, 317] width 21 height 21
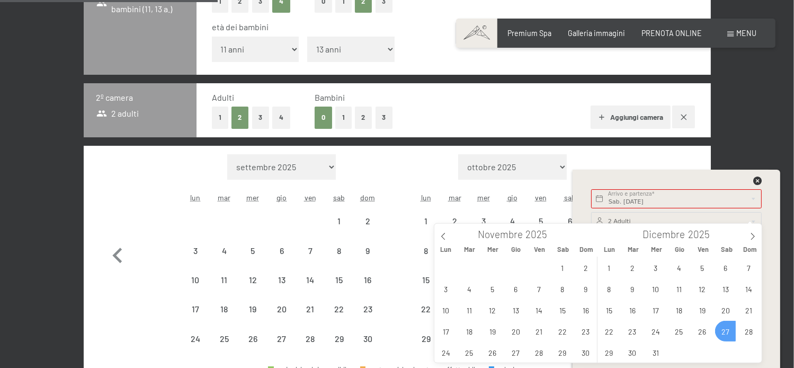
scroll to position [335, 0]
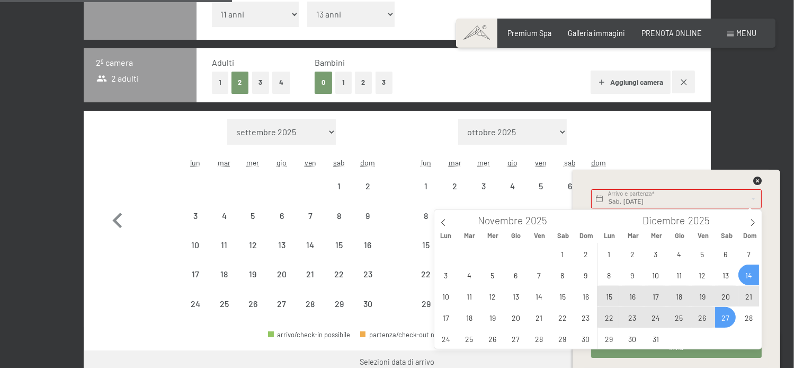
click at [753, 272] on span "14" at bounding box center [749, 274] width 21 height 21
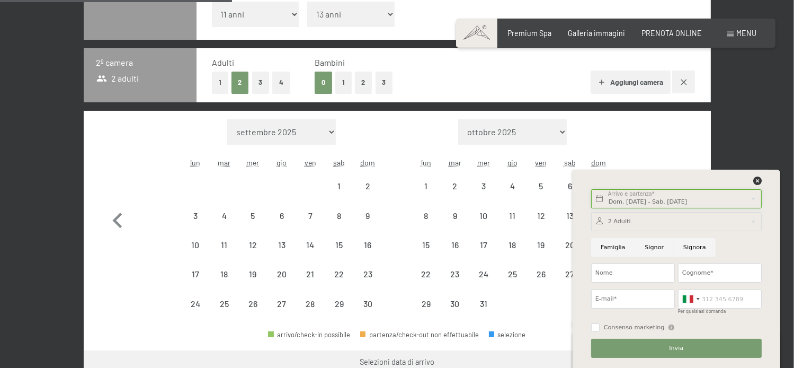
click at [618, 197] on input "Dom. 14/12/2025 - Sab. 27/12/2025" at bounding box center [676, 198] width 171 height 19
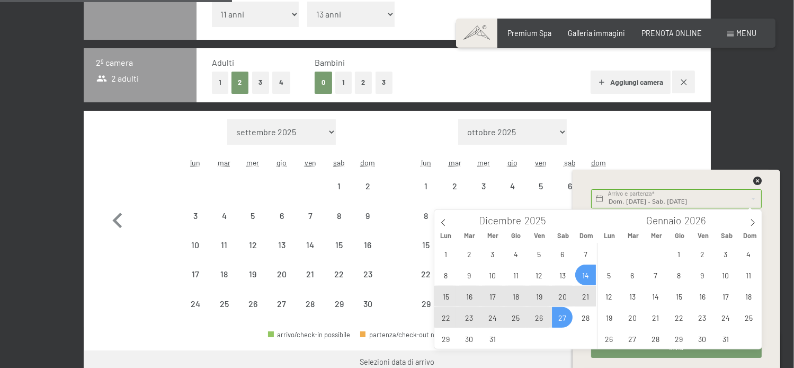
click at [591, 276] on span "14" at bounding box center [585, 274] width 21 height 21
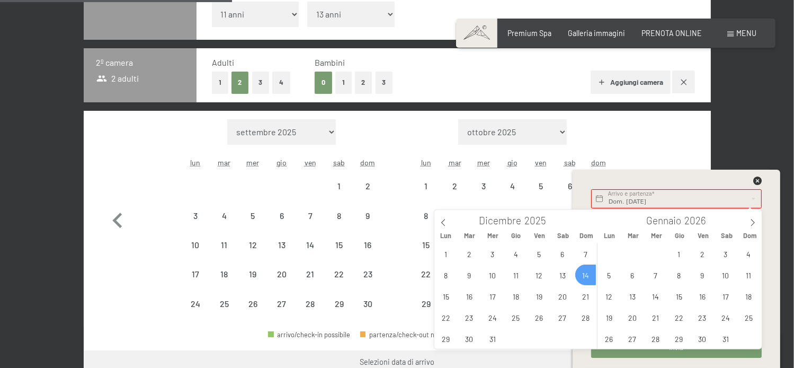
click at [591, 276] on div "1 2 3 4 5 6 7 8 9 10 11 12 13 14 15 16 17 18 19 20 21 22 23 24 25 26 27 28 29 3…" at bounding box center [516, 296] width 163 height 106
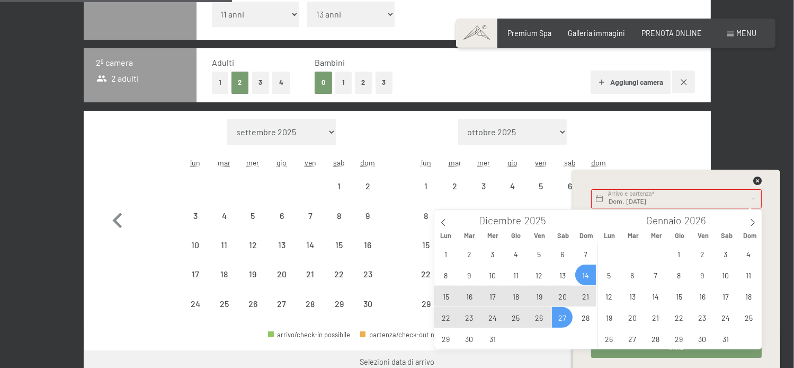
click at [562, 319] on span "27" at bounding box center [562, 317] width 21 height 21
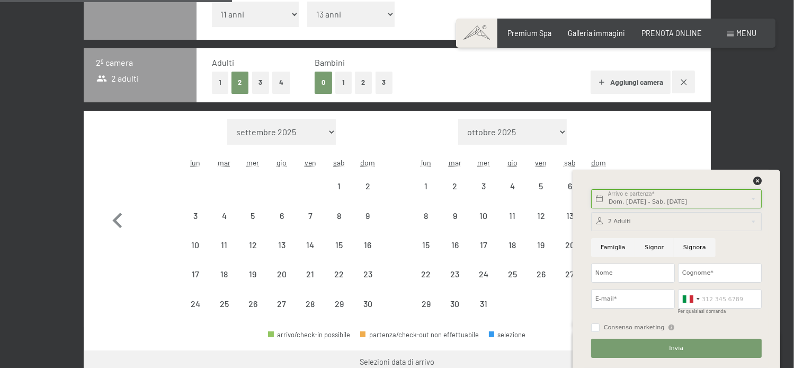
click at [627, 203] on input "Dom. 14/12/2025 - Sab. 27/12/2025" at bounding box center [676, 198] width 171 height 19
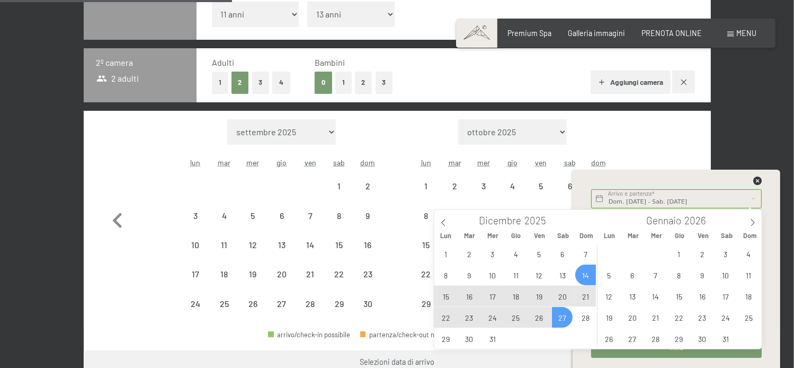
click at [587, 275] on span "14" at bounding box center [585, 274] width 21 height 21
type input "Dom. 14/12/2025"
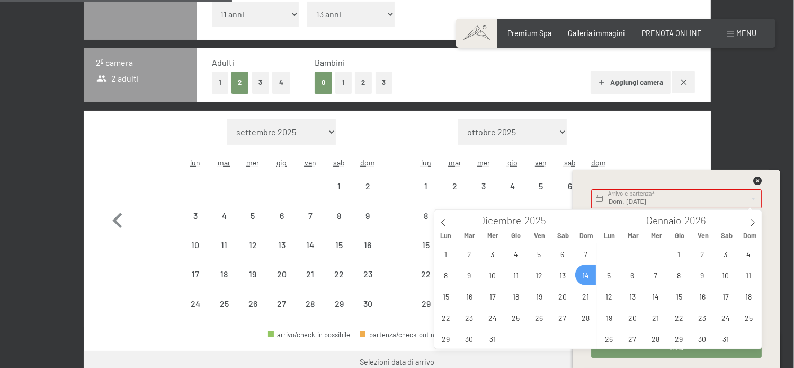
click at [587, 275] on div "1 2 3 4 5 6 7 8 9 10 11 12 13 14 15 16 17 18 19 20 21 22 23 24 25 26 27 28 29 3…" at bounding box center [516, 296] width 163 height 106
click at [587, 273] on div "1 2 3 4 5 6 7 8 9 10 11 12 13 14 15 16 17 18 19 20 21 22 23 24 25 26 27 28 29 3…" at bounding box center [516, 296] width 163 height 106
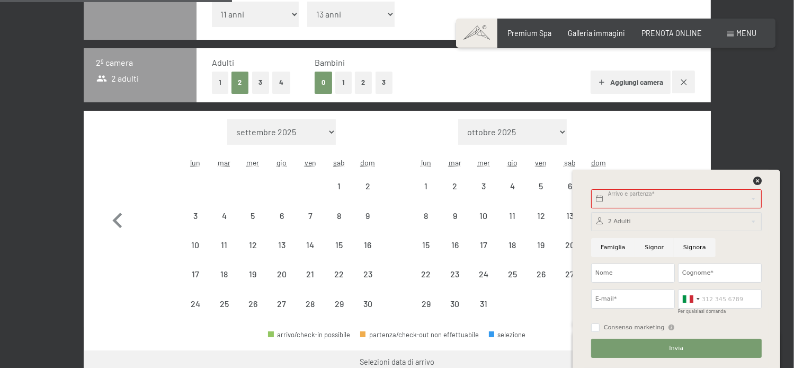
click at [643, 134] on div "Mese/anno settembre 2025 ottobre 2025 novembre 2025 dicembre 2025 gennaio 2026 …" at bounding box center [397, 218] width 590 height 199
click at [571, 272] on div "27" at bounding box center [570, 283] width 26 height 26
select select "2025-11-01"
select select "2025-12-01"
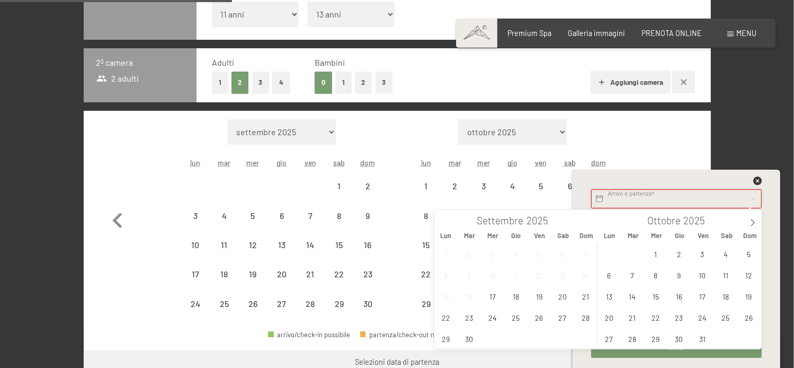
click at [601, 196] on input "text" at bounding box center [676, 198] width 171 height 19
click at [754, 220] on icon at bounding box center [752, 222] width 7 height 7
click at [727, 319] on span "27" at bounding box center [725, 317] width 21 height 21
type input "Sab. 27/12/2025"
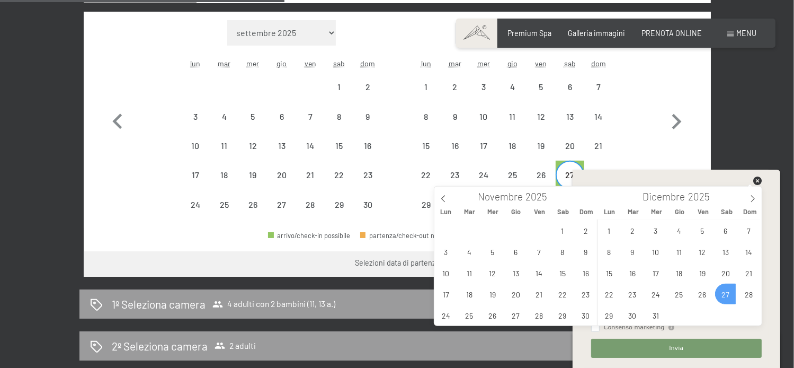
scroll to position [441, 0]
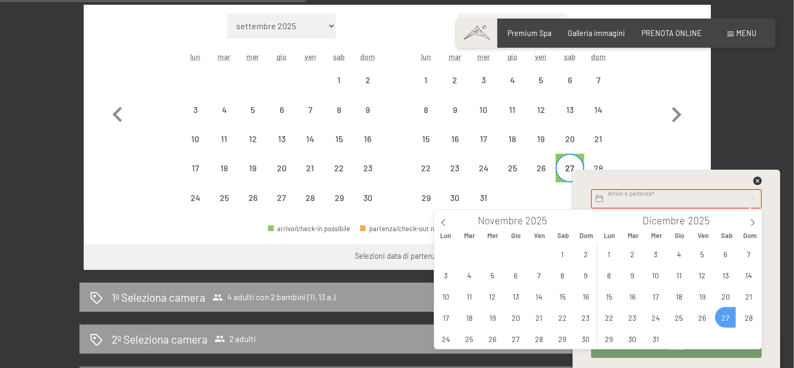
click at [775, 318] on div "Arrivo e partenza* Questo campo non può rimanere vuoto. Avanti Nascondere i cam…" at bounding box center [677, 269] width 208 height 198
click at [604, 200] on input "text" at bounding box center [676, 198] width 171 height 19
click at [755, 217] on span at bounding box center [753, 219] width 18 height 18
click at [727, 318] on span "27" at bounding box center [725, 317] width 21 height 21
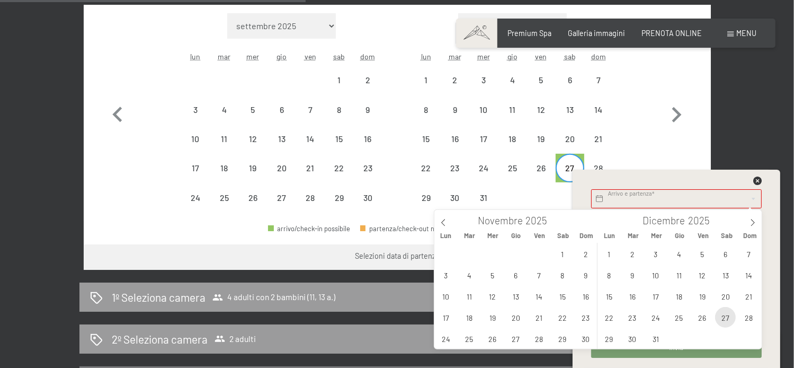
type input "Sab. 27/12/2025"
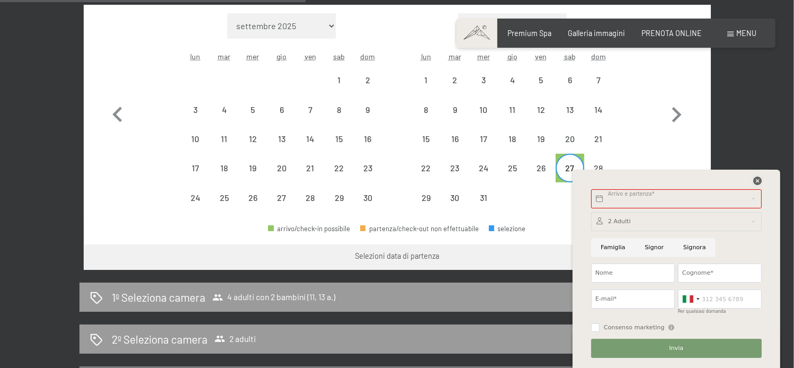
click at [755, 182] on icon at bounding box center [758, 180] width 8 height 8
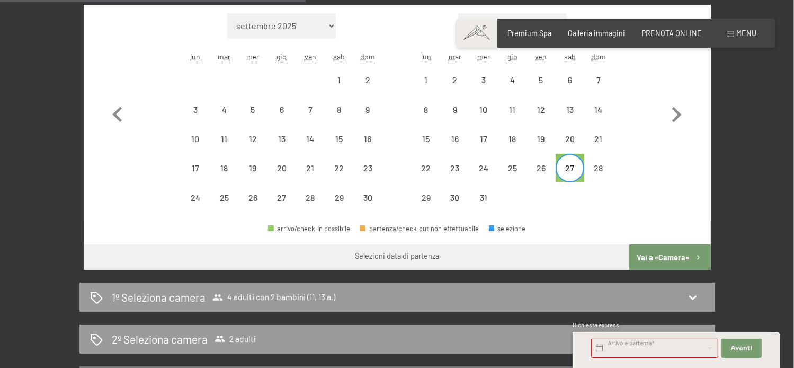
click at [676, 255] on button "Vai a «Camera»" at bounding box center [670, 256] width 81 height 25
select select "2025-11-01"
select select "2025-12-01"
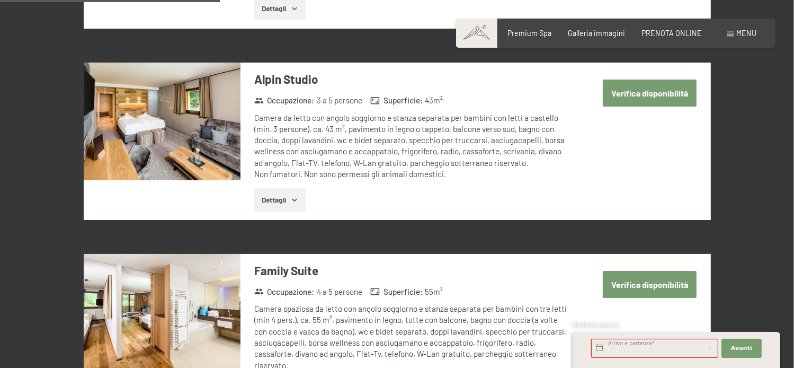
scroll to position [918, 0]
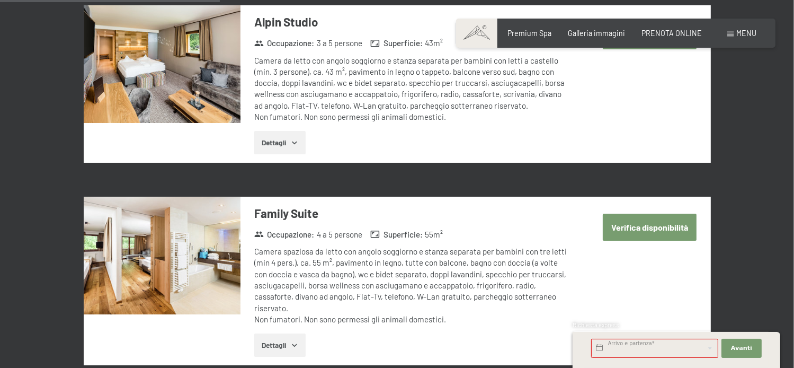
click at [654, 217] on button "Verifica disponibilità" at bounding box center [650, 227] width 94 height 27
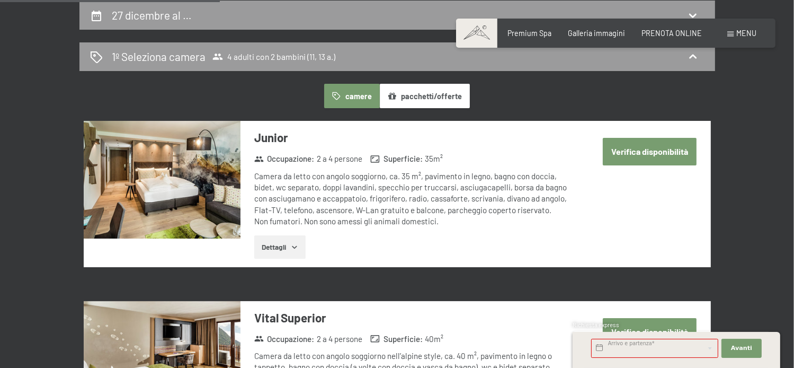
select select "11"
select select "13"
select select "2025-11-01"
select select "2025-12-01"
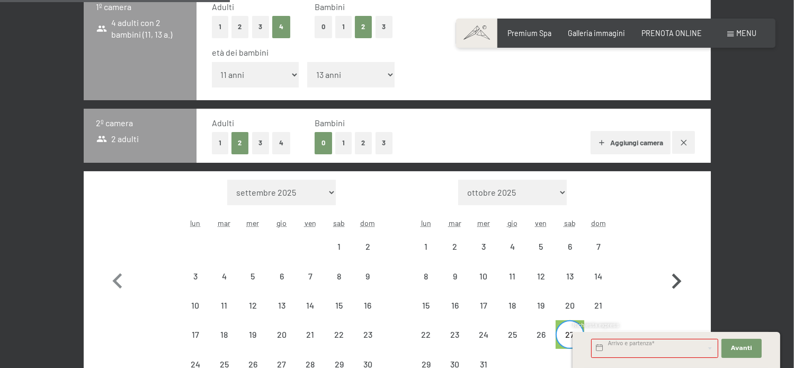
scroll to position [335, 0]
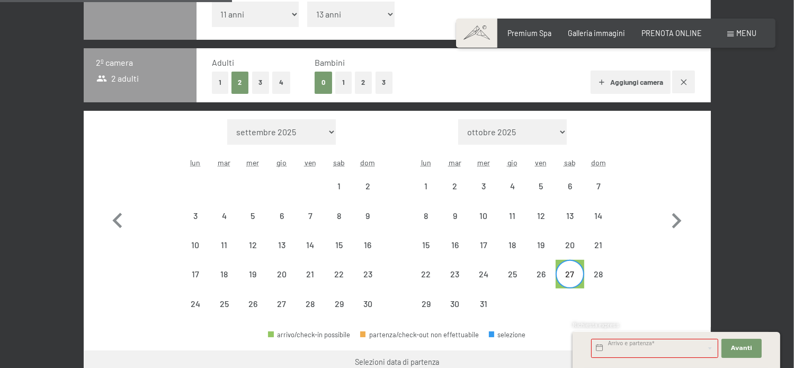
click at [365, 333] on div at bounding box center [362, 333] width 5 height 5
click at [389, 337] on div "partenza/check-out non effettuabile" at bounding box center [419, 334] width 119 height 7
click at [435, 335] on div "partenza/check-out non effettuabile" at bounding box center [419, 334] width 119 height 7
click at [441, 334] on div "partenza/check-out non effettuabile" at bounding box center [419, 334] width 119 height 7
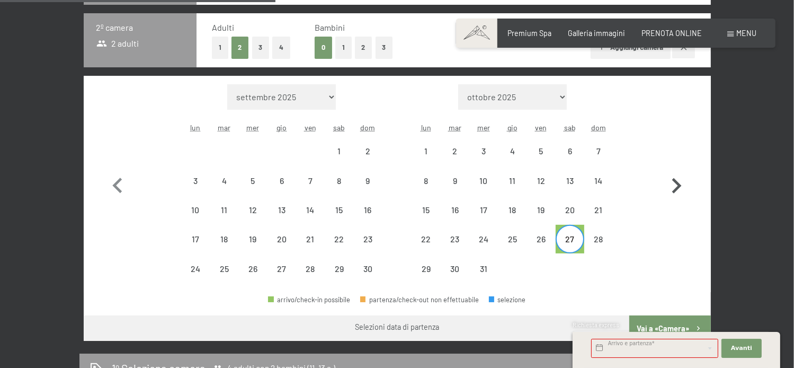
scroll to position [441, 0]
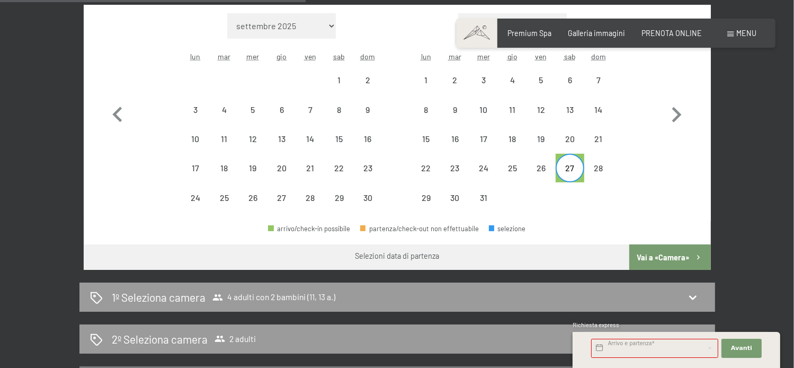
click at [435, 257] on div "Selezioni data di partenza" at bounding box center [397, 256] width 84 height 11
click at [421, 256] on div "Selezioni data di partenza" at bounding box center [397, 256] width 84 height 11
drag, startPoint x: 421, startPoint y: 256, endPoint x: 424, endPoint y: 265, distance: 10.1
click at [424, 265] on div "Selezioni data di partenza" at bounding box center [397, 255] width 627 height 23
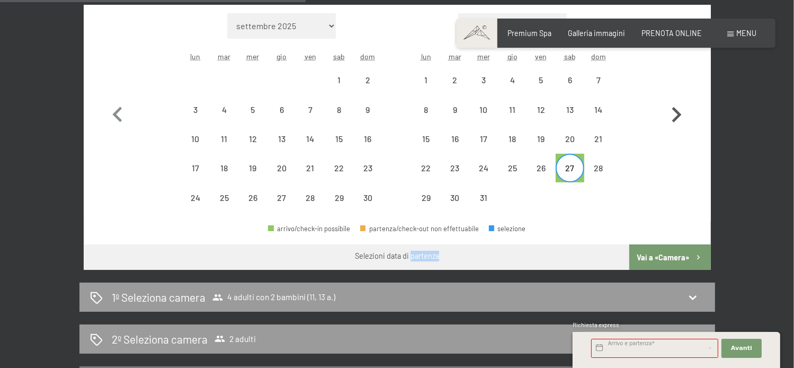
click at [679, 118] on icon "button" at bounding box center [676, 115] width 31 height 31
select select "2025-12-01"
select select "2026-01-01"
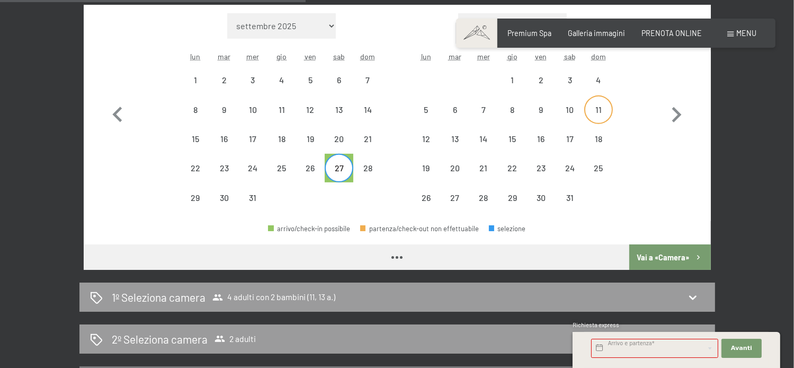
select select "2025-12-01"
select select "2026-01-01"
click at [534, 81] on div "2" at bounding box center [541, 89] width 26 height 26
select select "2025-12-01"
select select "2026-01-01"
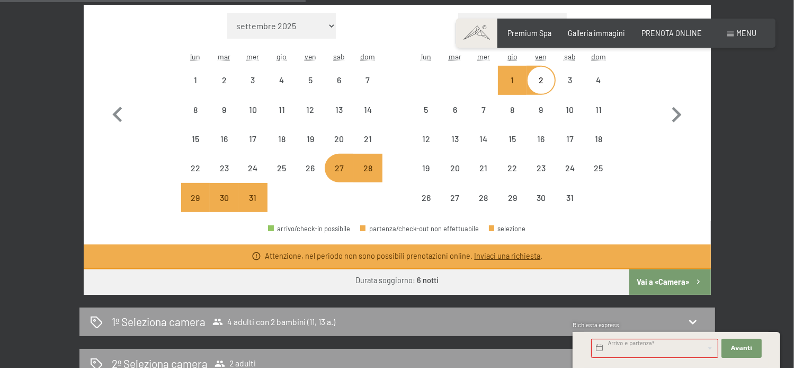
click at [670, 282] on button "Vai a «Camera»" at bounding box center [670, 281] width 81 height 25
select select "2025-12-01"
select select "2026-01-01"
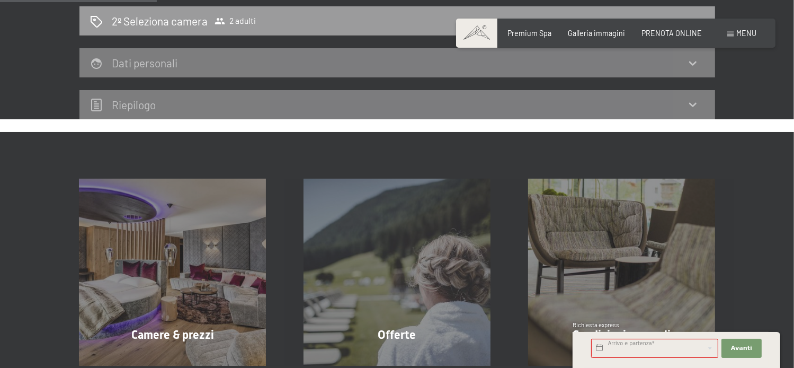
scroll to position [229, 0]
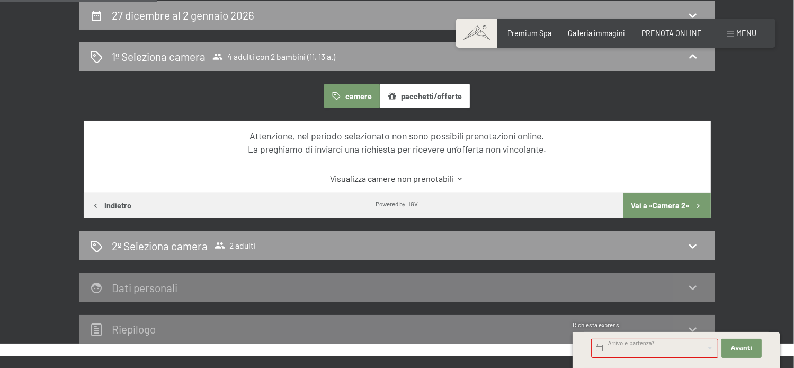
click at [149, 290] on h2 "Dati personali" at bounding box center [145, 287] width 66 height 13
drag, startPoint x: 174, startPoint y: 326, endPoint x: 177, endPoint y: 333, distance: 7.6
click at [174, 327] on div "Riepilogo" at bounding box center [397, 328] width 615 height 15
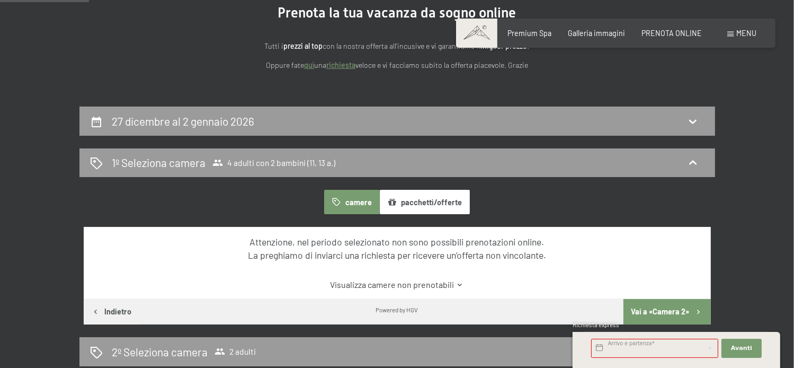
scroll to position [0, 0]
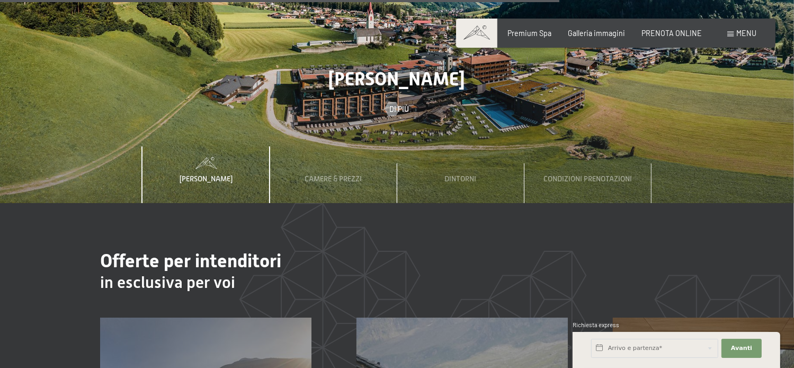
scroll to position [3073, 0]
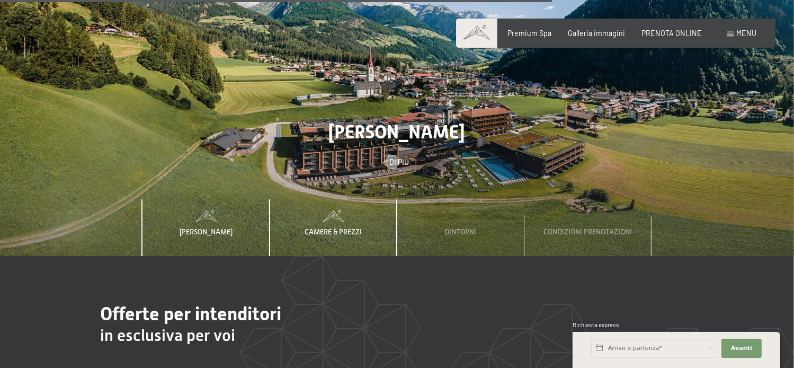
click at [323, 227] on span "Camere & Prezzi" at bounding box center [333, 231] width 57 height 8
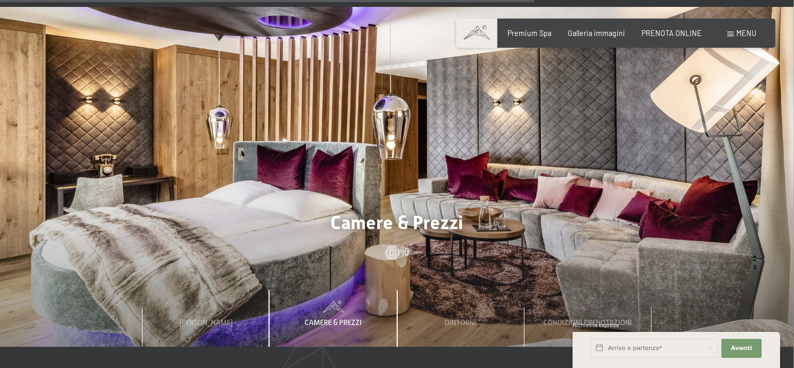
scroll to position [3142, 0]
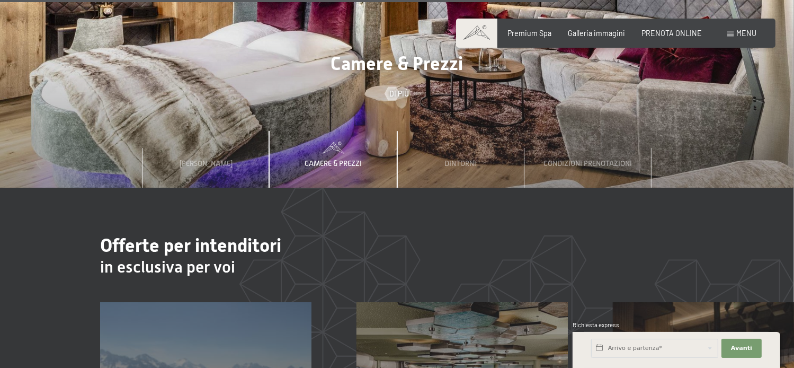
click at [339, 159] on span "Camere & Prezzi" at bounding box center [333, 163] width 57 height 8
click at [341, 159] on span "Camere & Prezzi" at bounding box center [333, 163] width 57 height 8
click at [327, 159] on span "Camere & Prezzi" at bounding box center [333, 163] width 57 height 8
click at [601, 159] on span "Condizioni prenotazioni" at bounding box center [588, 163] width 88 height 8
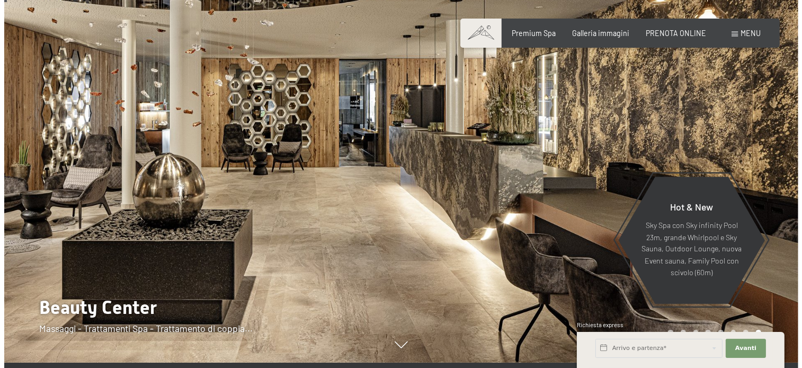
scroll to position [0, 0]
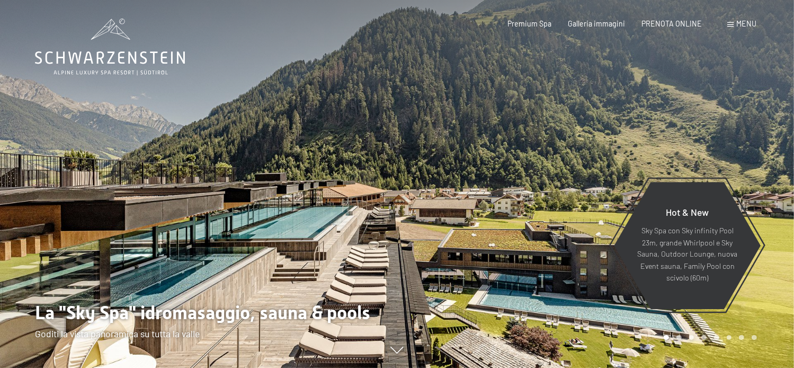
click at [732, 26] on span at bounding box center [731, 24] width 6 height 5
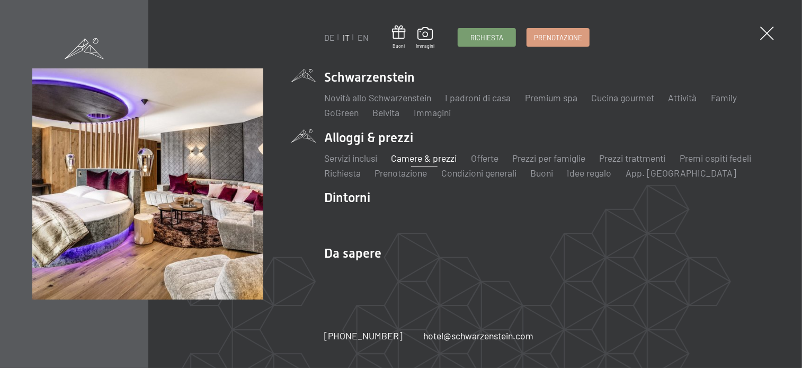
click at [412, 155] on link "Camere & prezzi" at bounding box center [425, 158] width 66 height 12
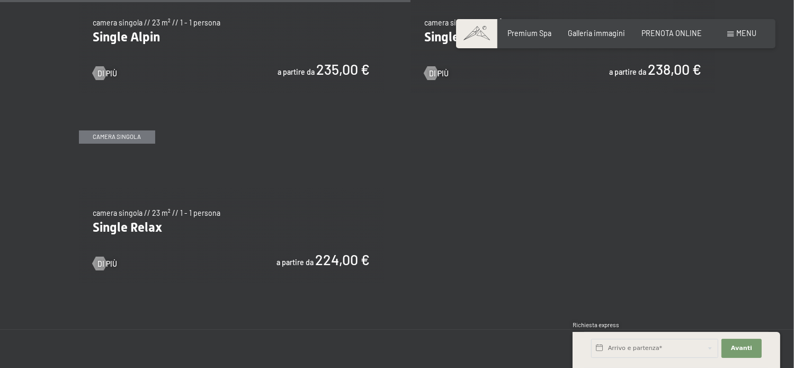
scroll to position [1272, 0]
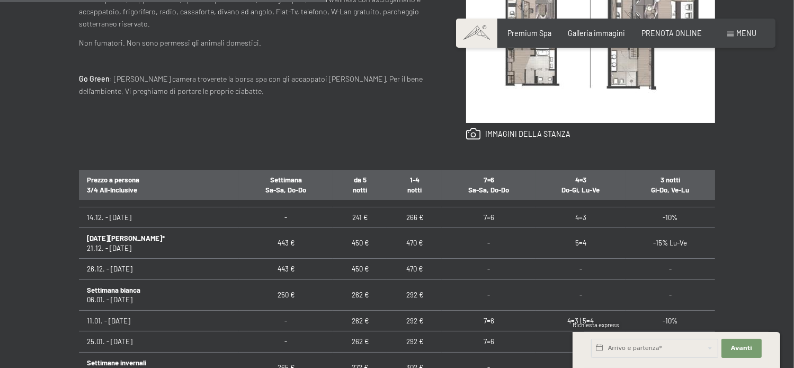
scroll to position [212, 0]
